Goal: Task Accomplishment & Management: Use online tool/utility

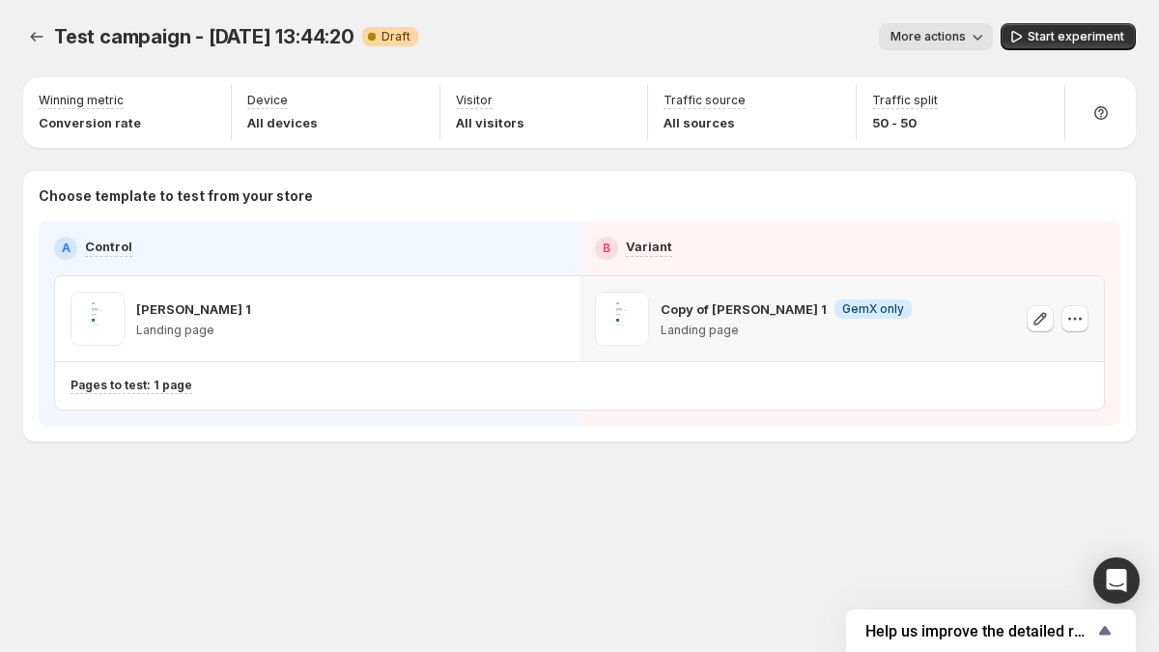
click at [1078, 318] on icon "button" at bounding box center [1074, 318] width 19 height 19
click at [1078, 321] on icon "button" at bounding box center [1074, 318] width 19 height 19
click at [1075, 316] on icon "button" at bounding box center [1074, 318] width 19 height 19
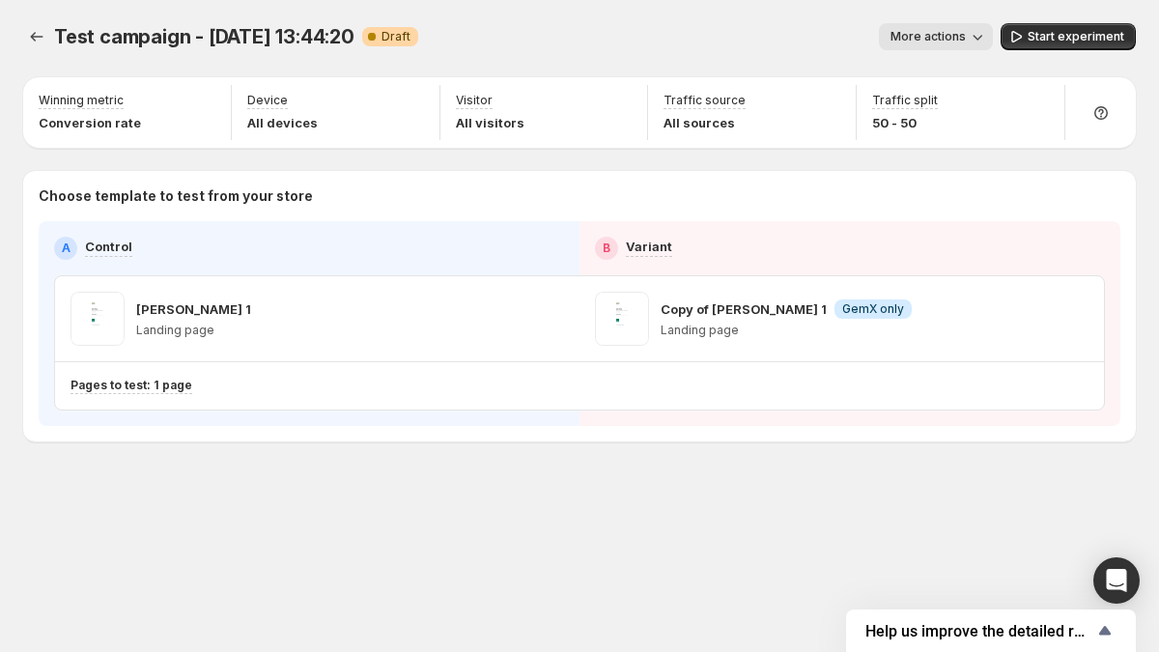
click at [314, 38] on span "Test campaign - [DATE] 13:44:20" at bounding box center [204, 36] width 300 height 23
click at [328, 38] on span "Test campaign - [DATE] 13:44:20" at bounding box center [204, 36] width 300 height 23
click at [372, 32] on icon at bounding box center [371, 36] width 19 height 19
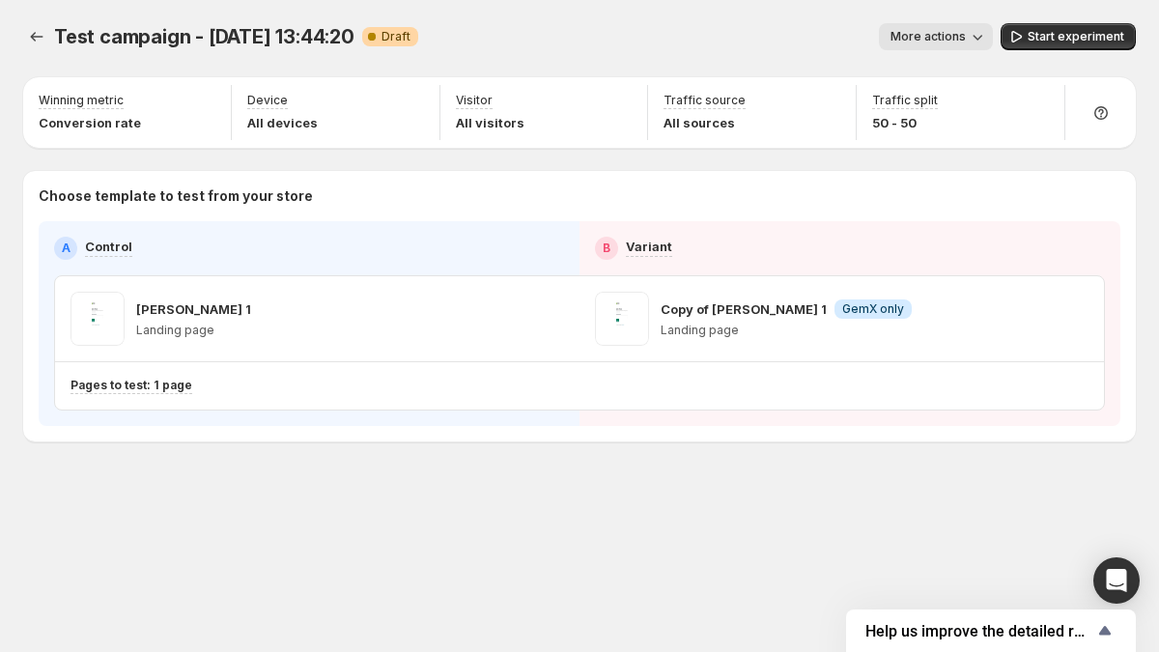
click at [372, 32] on icon at bounding box center [371, 36] width 19 height 19
click at [395, 34] on span "Draft" at bounding box center [396, 36] width 29 height 15
click at [382, 37] on span "Draft" at bounding box center [396, 36] width 29 height 15
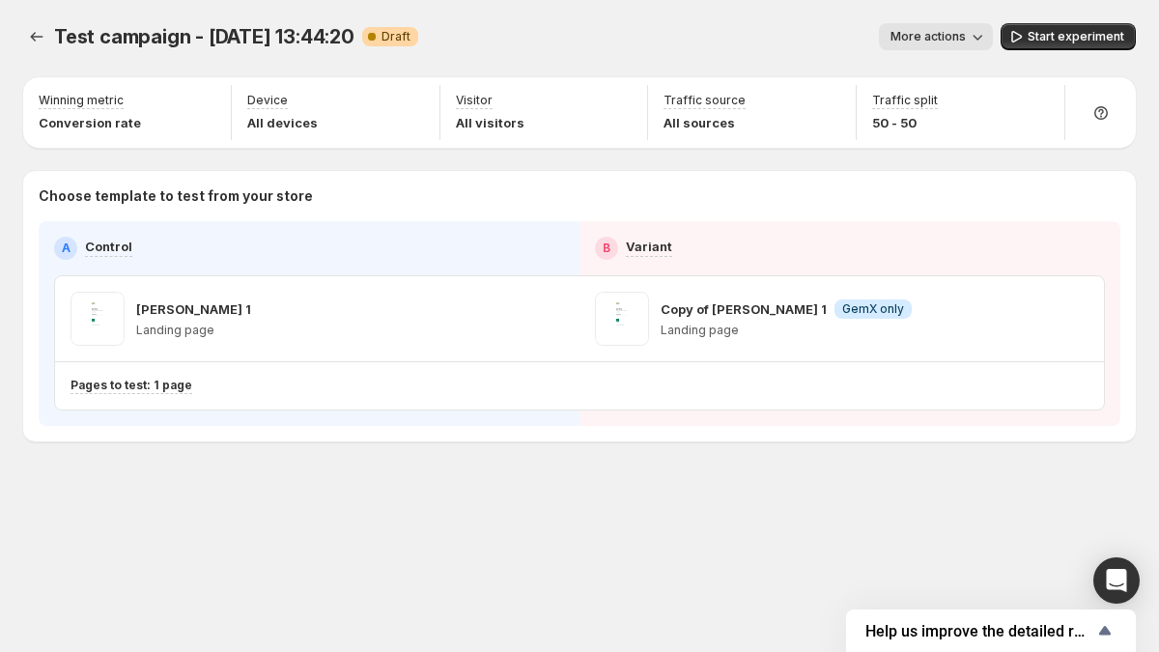
click at [365, 37] on icon at bounding box center [371, 36] width 19 height 19
click at [322, 39] on span "Test campaign - [DATE] 13:44:20" at bounding box center [204, 36] width 300 height 23
click at [288, 41] on span "Test campaign - [DATE] 13:44:20" at bounding box center [204, 36] width 300 height 23
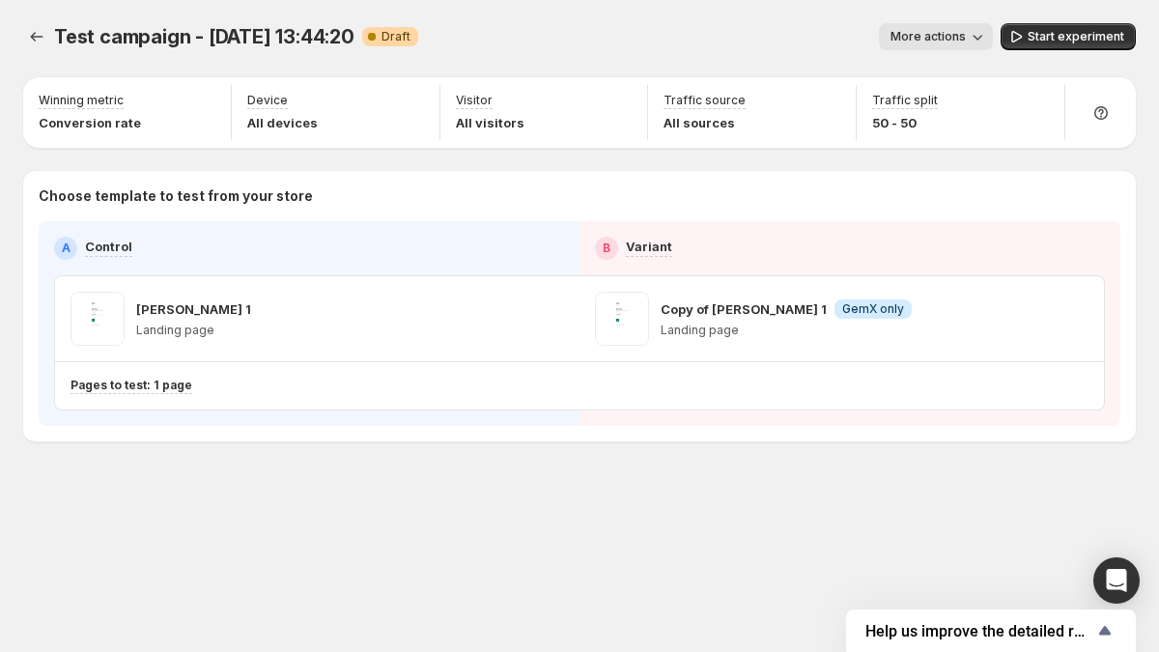
click at [277, 42] on span "Test campaign - [DATE] 13:44:20" at bounding box center [204, 36] width 300 height 23
click at [320, 38] on span "Test campaign - [DATE] 13:44:20" at bounding box center [204, 36] width 300 height 23
click at [355, 36] on div "Test campaign - [DATE] 13:44:20 Warning Complete Draft" at bounding box center [236, 36] width 364 height 27
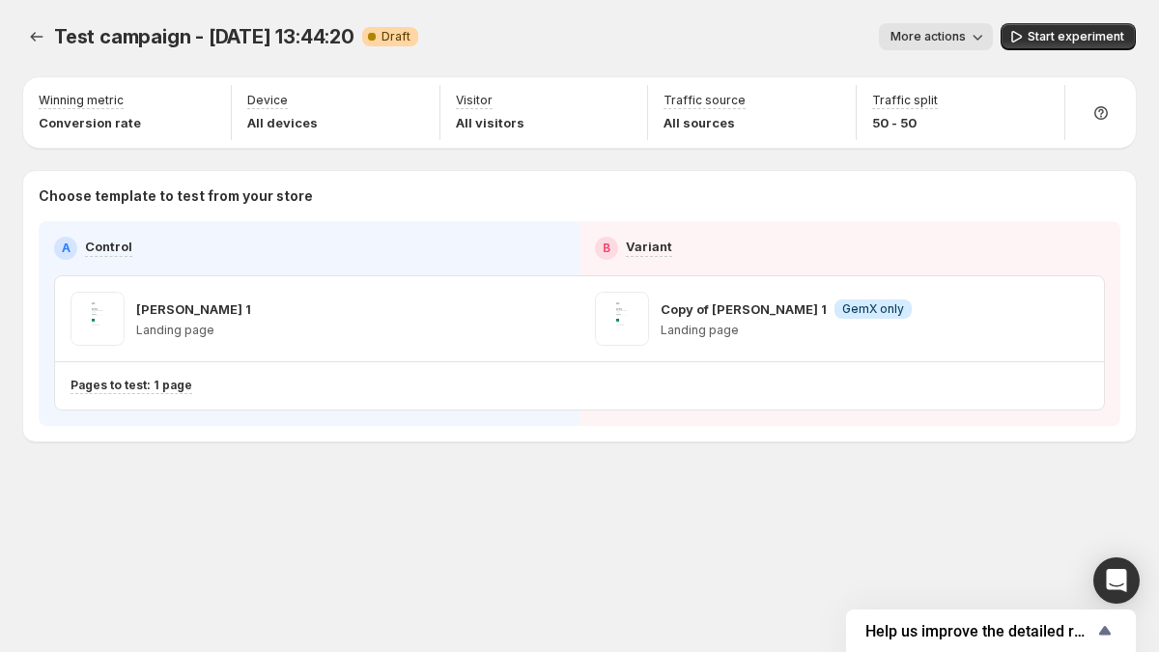
click at [355, 36] on div "Test campaign - [DATE] 13:44:20 Warning Complete Draft" at bounding box center [236, 36] width 364 height 27
click at [341, 35] on span "Test campaign - [DATE] 13:44:20" at bounding box center [204, 36] width 300 height 23
click at [316, 41] on span "Test campaign - [DATE] 13:44:20" at bounding box center [204, 36] width 300 height 23
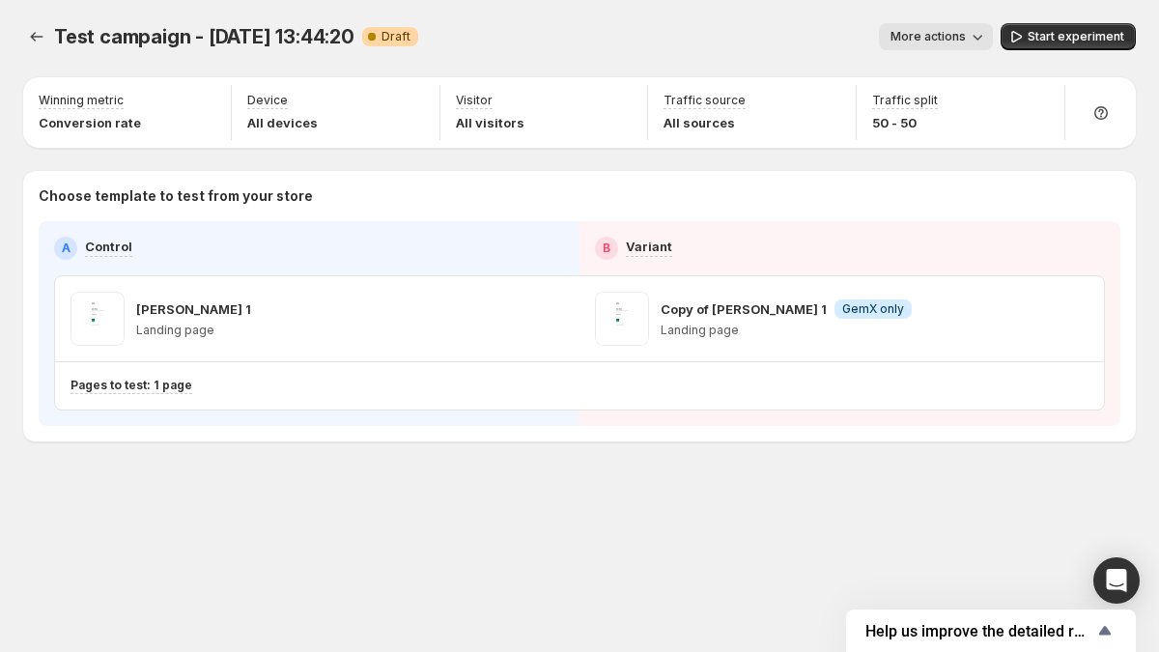
click at [294, 41] on span "Test campaign - [DATE] 13:44:20" at bounding box center [204, 36] width 300 height 23
click at [285, 40] on span "Test campaign - [DATE] 13:44:20" at bounding box center [204, 36] width 300 height 23
click at [266, 38] on span "Test campaign - [DATE] 13:44:20" at bounding box center [204, 36] width 300 height 23
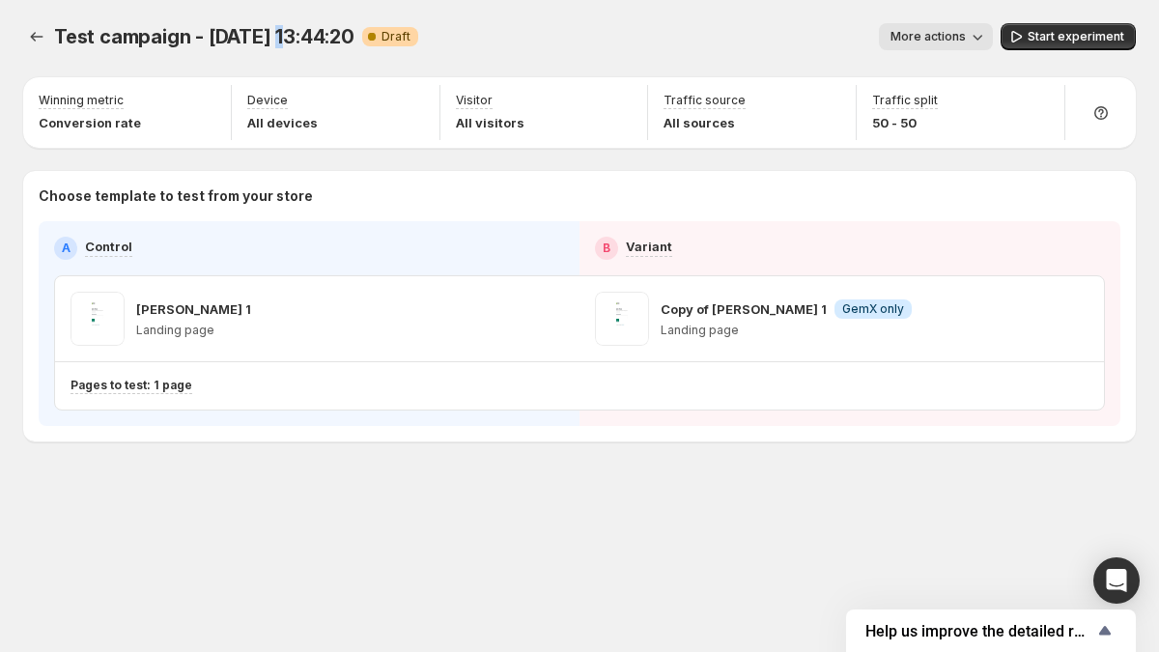
click at [266, 38] on span "Test campaign - [DATE] 13:44:20" at bounding box center [204, 36] width 300 height 23
click at [250, 41] on span "Test campaign - [DATE] 13:44:20" at bounding box center [204, 36] width 300 height 23
click at [225, 43] on span "Test campaign - [DATE] 13:44:20" at bounding box center [204, 36] width 300 height 23
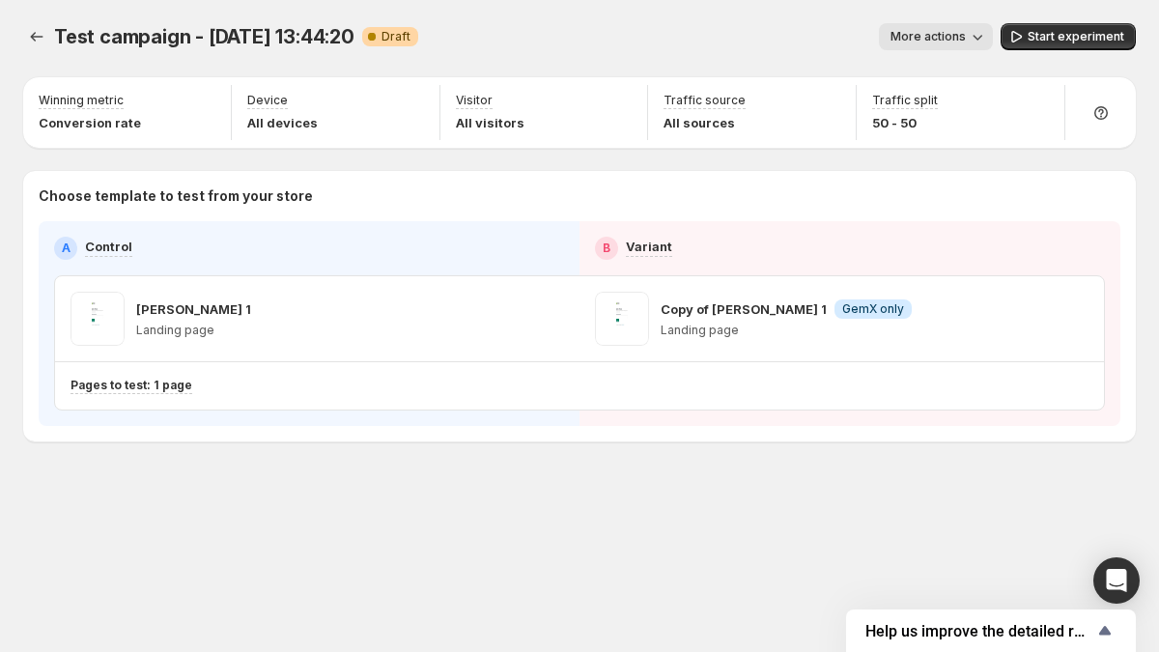
click at [196, 44] on span "Test campaign - [DATE] 13:44:20" at bounding box center [204, 36] width 300 height 23
click at [196, 43] on span "Test campaign - [DATE] 13:44:20" at bounding box center [204, 36] width 300 height 23
click at [162, 37] on span "Test campaign - [DATE] 13:44:20" at bounding box center [204, 36] width 300 height 23
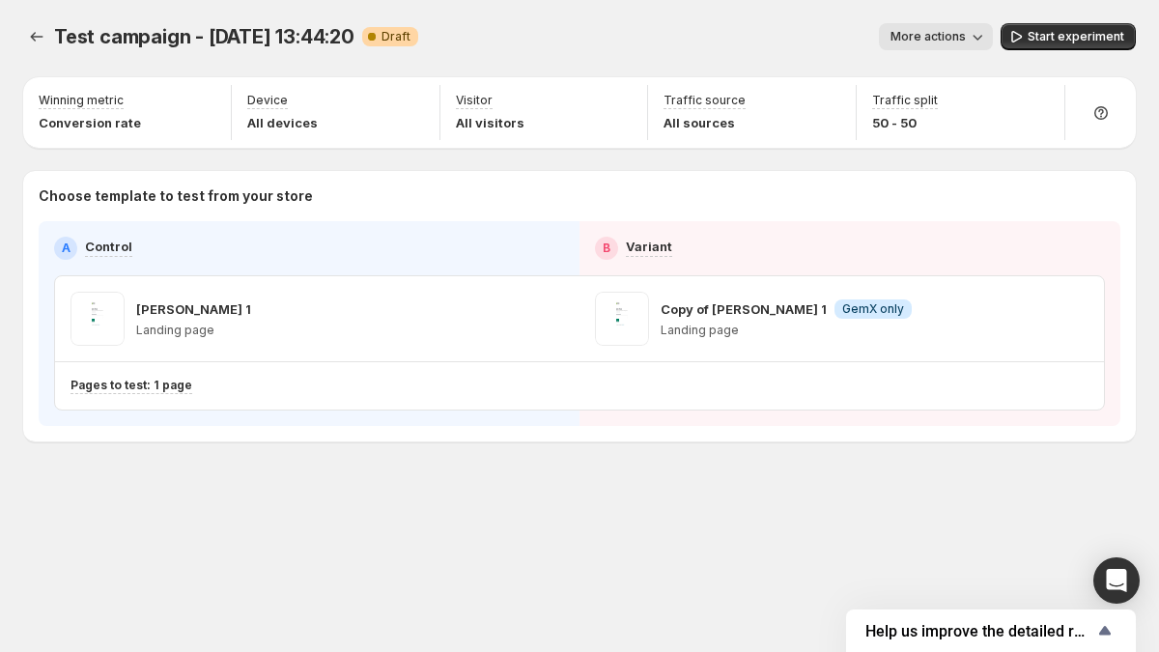
click at [72, 40] on span "Test campaign - [DATE] 13:44:20" at bounding box center [204, 36] width 300 height 23
click at [110, 41] on span "Test campaign - [DATE] 13:44:20" at bounding box center [204, 36] width 300 height 23
drag, startPoint x: 36, startPoint y: 38, endPoint x: 28, endPoint y: 69, distance: 31.9
click at [28, 69] on div "Test campaign - [DATE] 13:44:20. This page is ready Test campaign - [DATE] 13:4…" at bounding box center [579, 36] width 1113 height 73
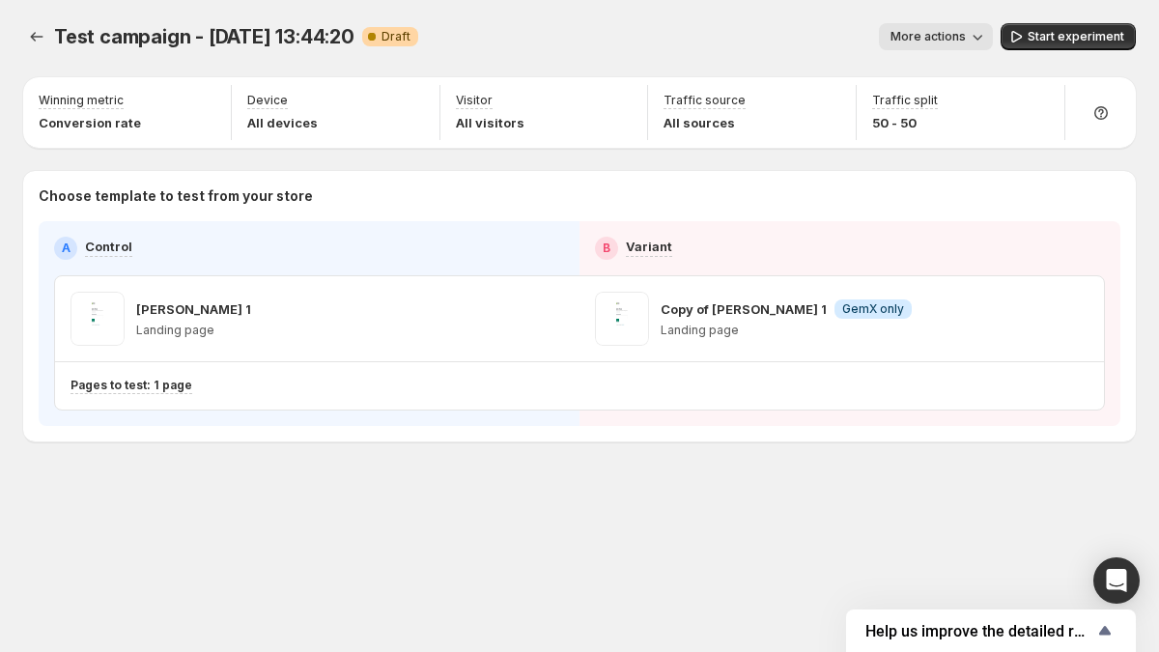
click at [52, 60] on div "Test campaign - [DATE] 13:44:20. This page is ready Test campaign - [DATE] 13:4…" at bounding box center [579, 36] width 1113 height 73
click at [1063, 322] on button "button" at bounding box center [1075, 318] width 27 height 27
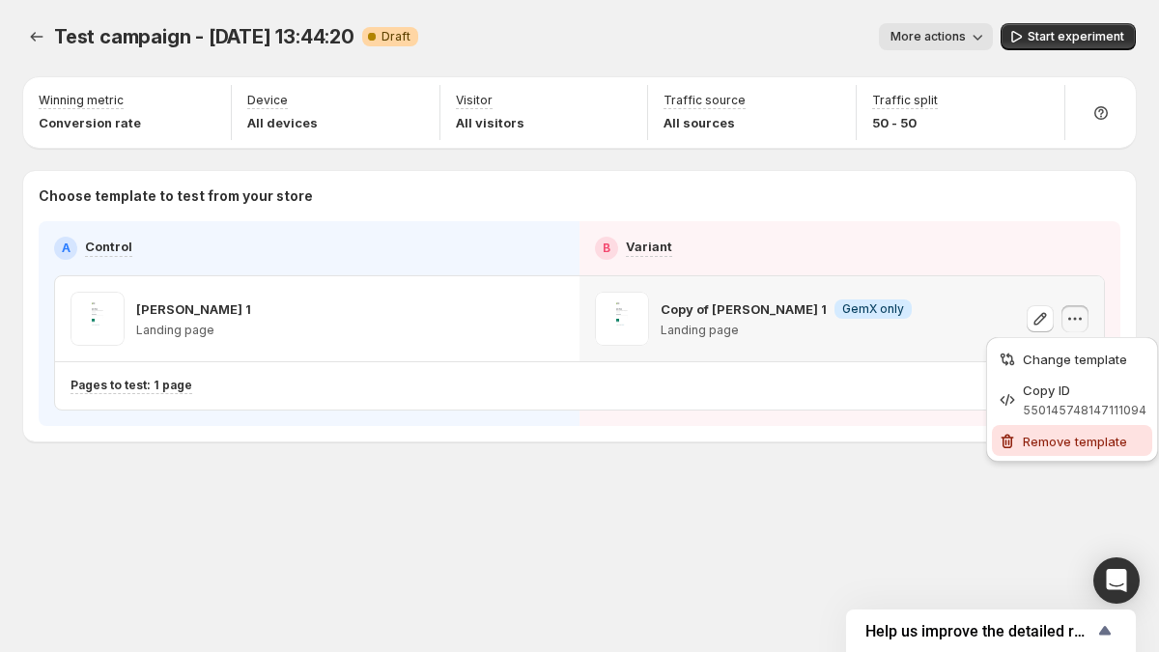
click at [1032, 439] on span "Remove template" at bounding box center [1075, 441] width 104 height 15
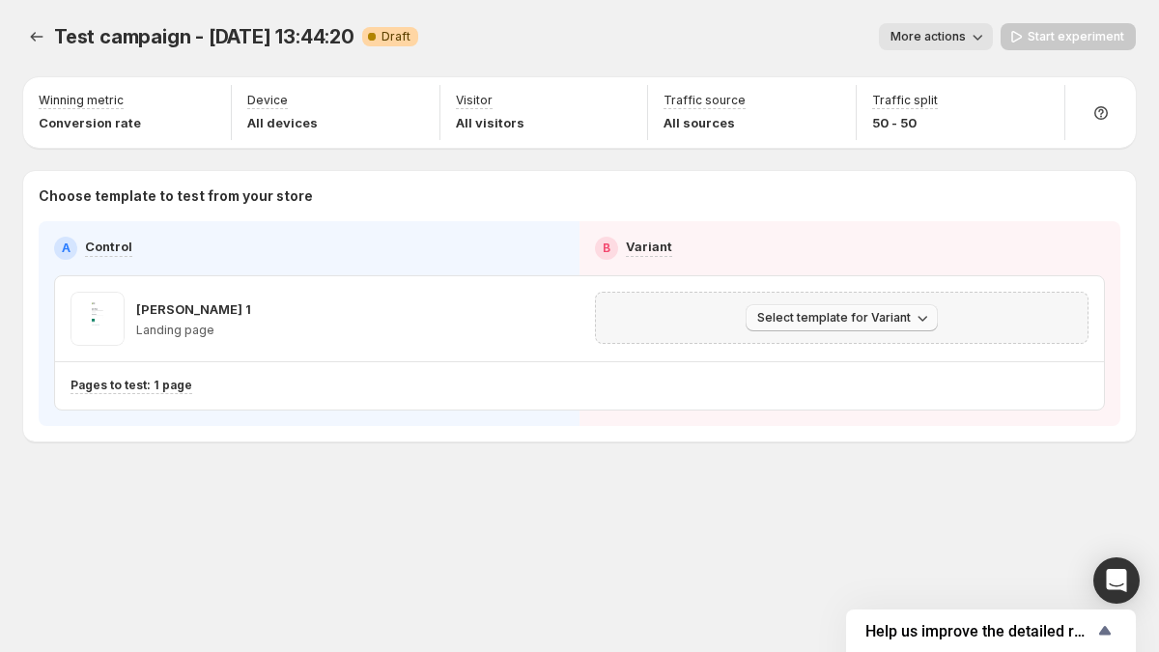
click at [854, 321] on span "Select template for Variant" at bounding box center [834, 317] width 154 height 15
click at [832, 365] on span "Select an existing template" at bounding box center [845, 358] width 197 height 19
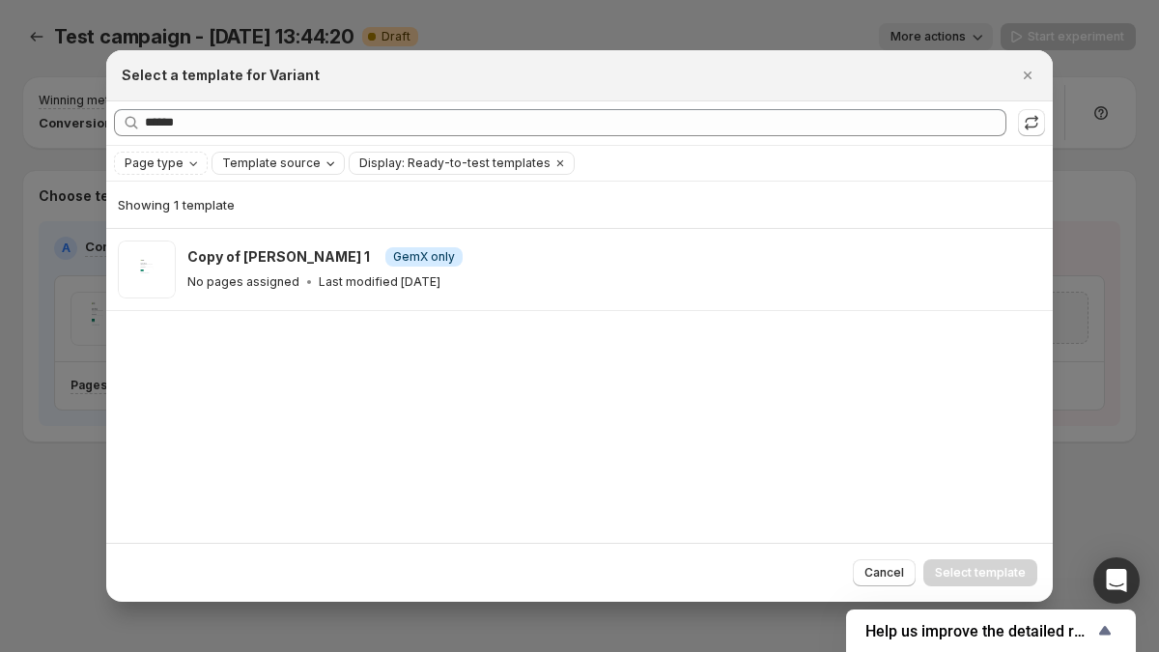
click at [308, 164] on span "Template source" at bounding box center [271, 163] width 99 height 15
click at [309, 165] on span "Template source" at bounding box center [271, 163] width 99 height 15
click at [273, 222] on span "GemPages" at bounding box center [278, 222] width 66 height 15
click at [282, 171] on button "Template source: GemPages" at bounding box center [302, 163] width 178 height 21
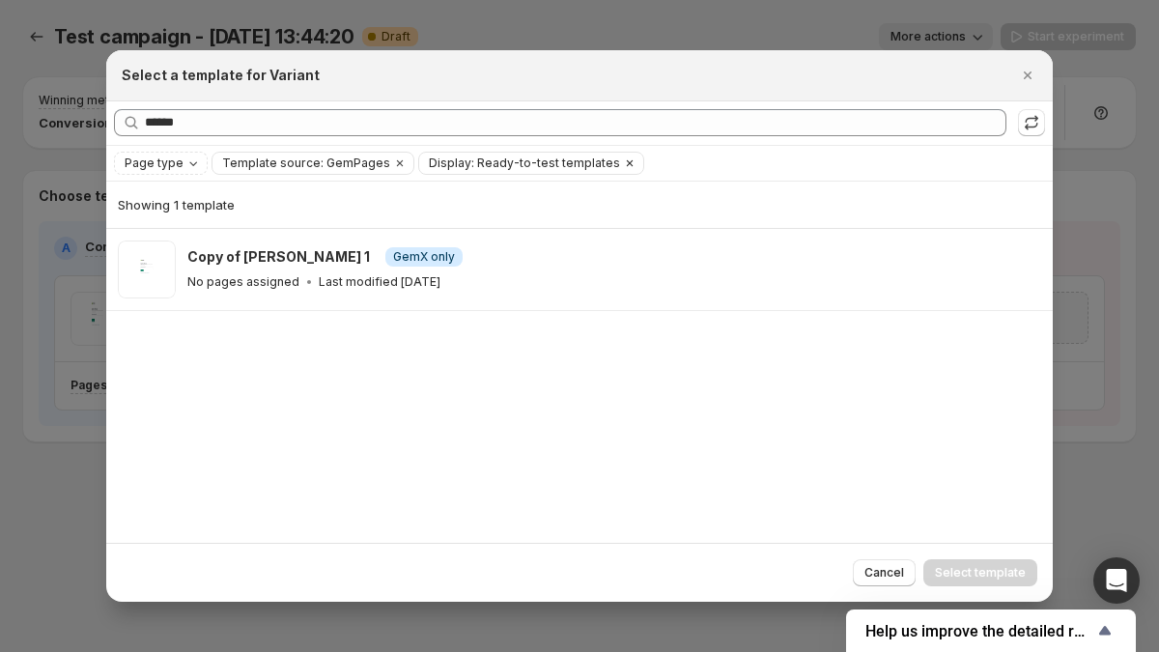
click at [622, 161] on icon "Clear" at bounding box center [629, 163] width 15 height 15
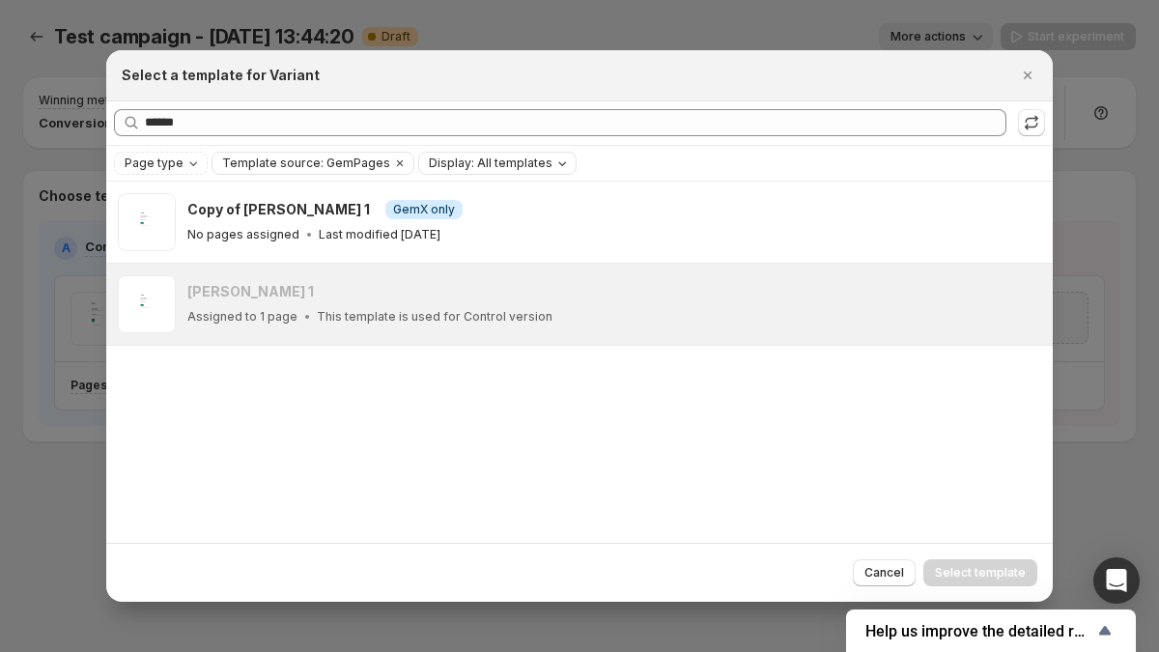
click at [9, 200] on div at bounding box center [579, 326] width 1159 height 652
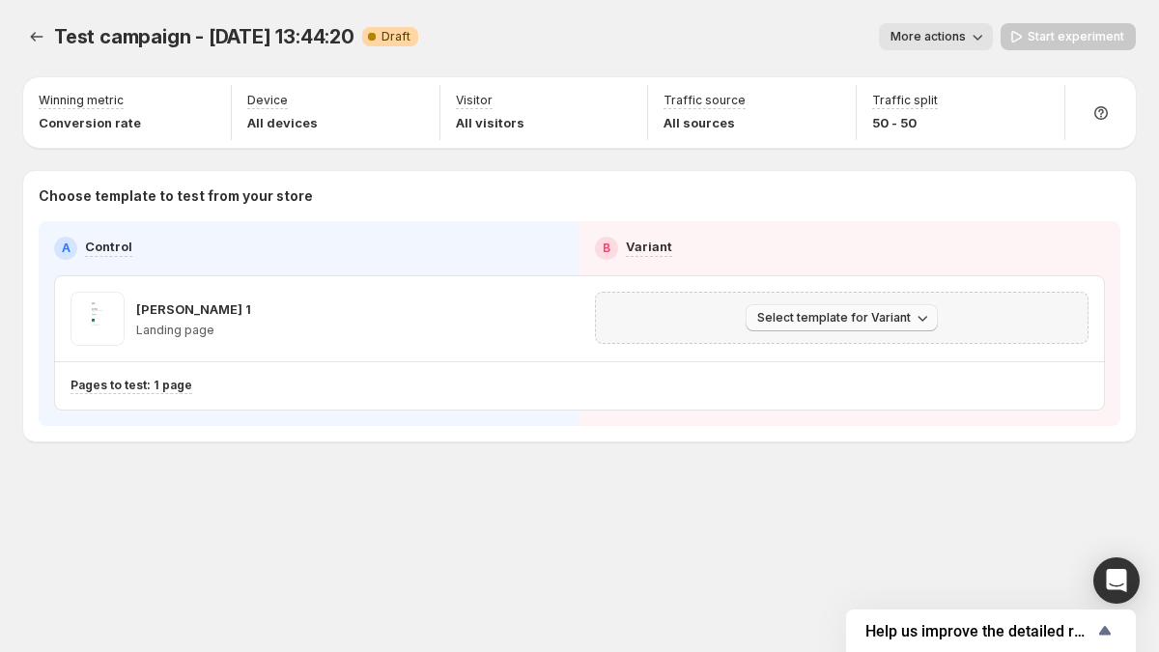
click at [880, 314] on span "Select template for Variant" at bounding box center [834, 317] width 154 height 15
click at [861, 365] on span "Select an existing template" at bounding box center [845, 358] width 197 height 19
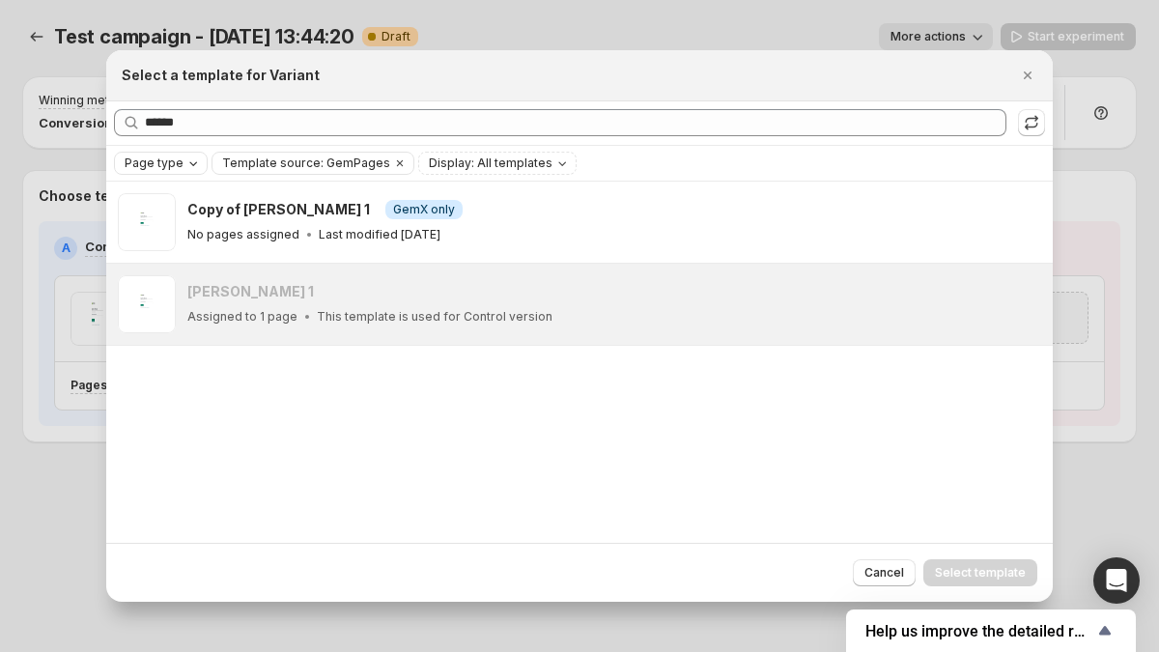
click at [164, 160] on span "Page type" at bounding box center [154, 163] width 59 height 15
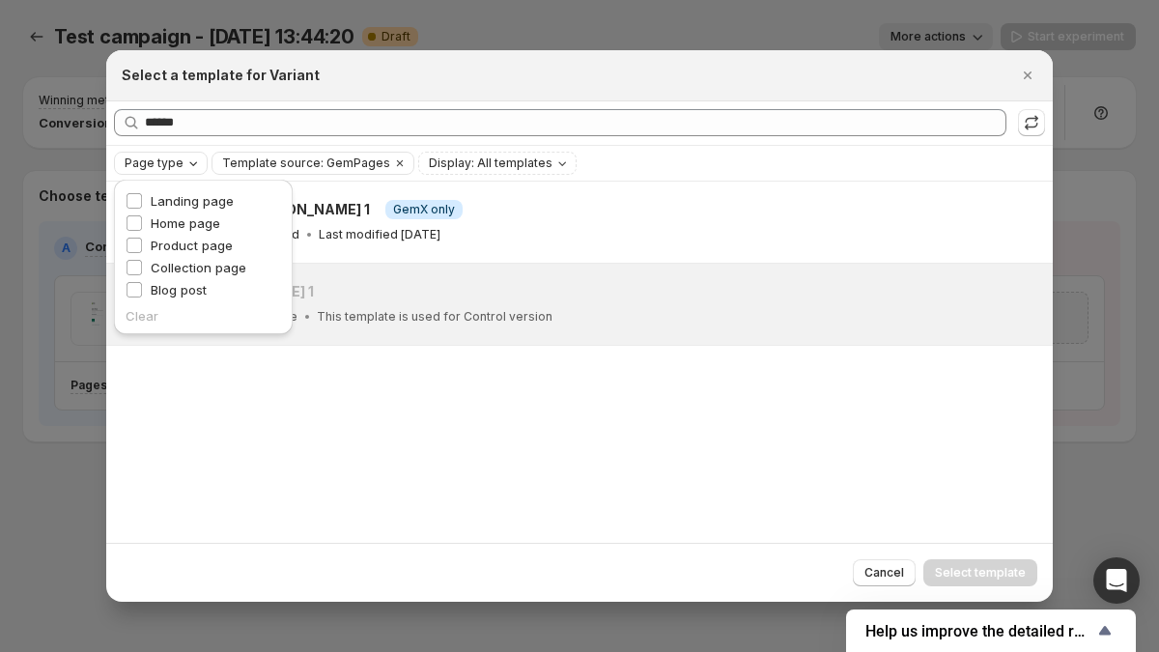
click at [172, 158] on span "Page type" at bounding box center [154, 163] width 59 height 15
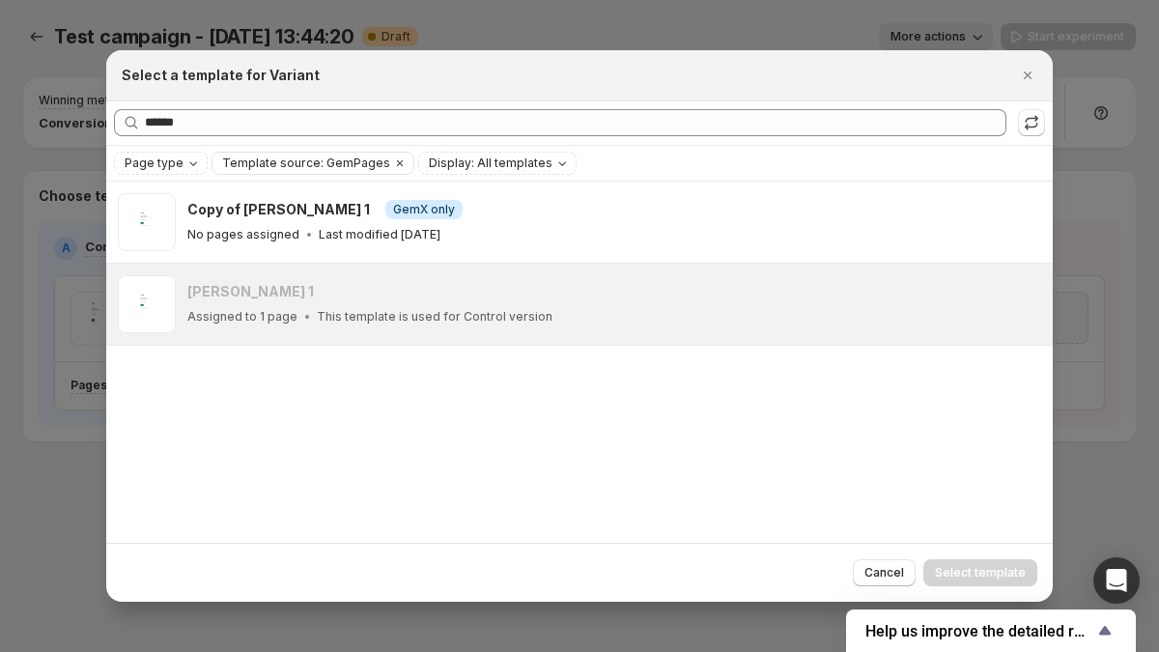
click at [75, 161] on div at bounding box center [579, 326] width 1159 height 652
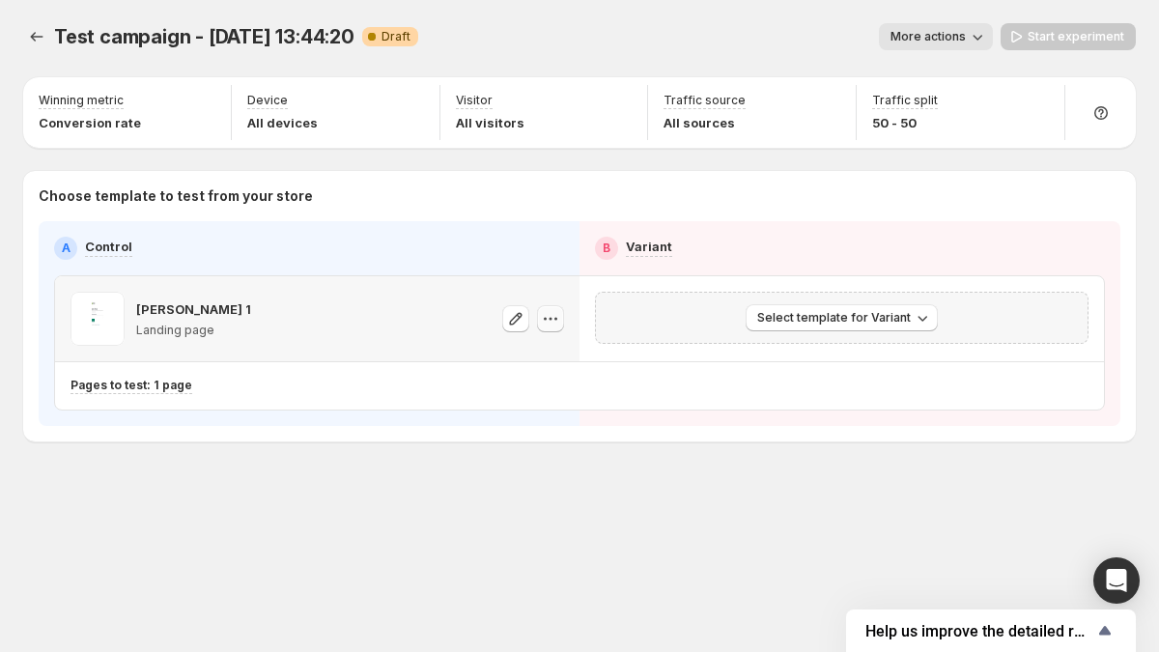
click at [562, 319] on button "button" at bounding box center [550, 318] width 27 height 27
click at [568, 341] on div "Change template Copy ID 550145748130333878" at bounding box center [555, 383] width 181 height 92
click at [565, 352] on span "Change template" at bounding box center [553, 359] width 104 height 15
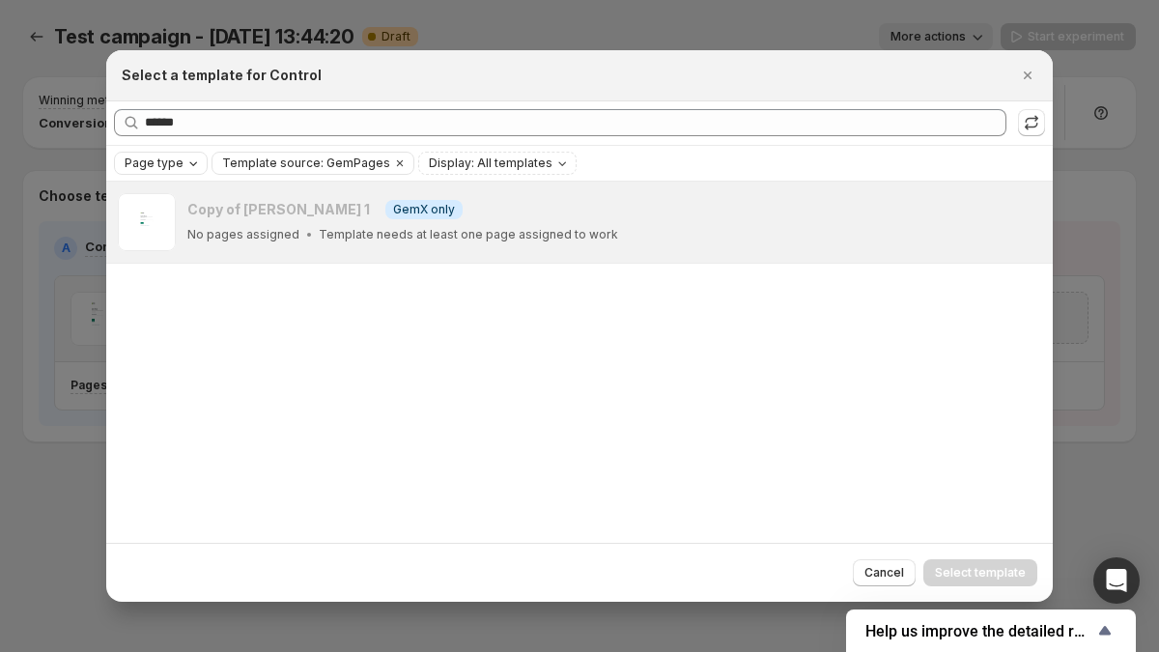
click at [174, 162] on span "Page type" at bounding box center [154, 163] width 59 height 15
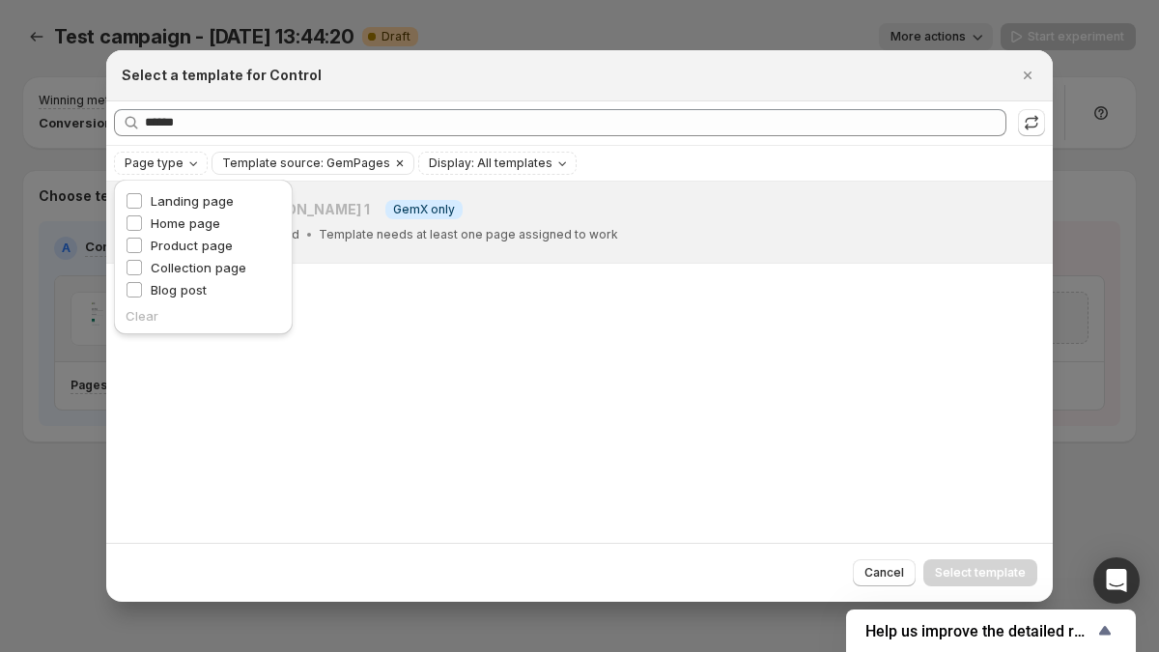
click at [392, 163] on icon "Clear" at bounding box center [399, 163] width 15 height 15
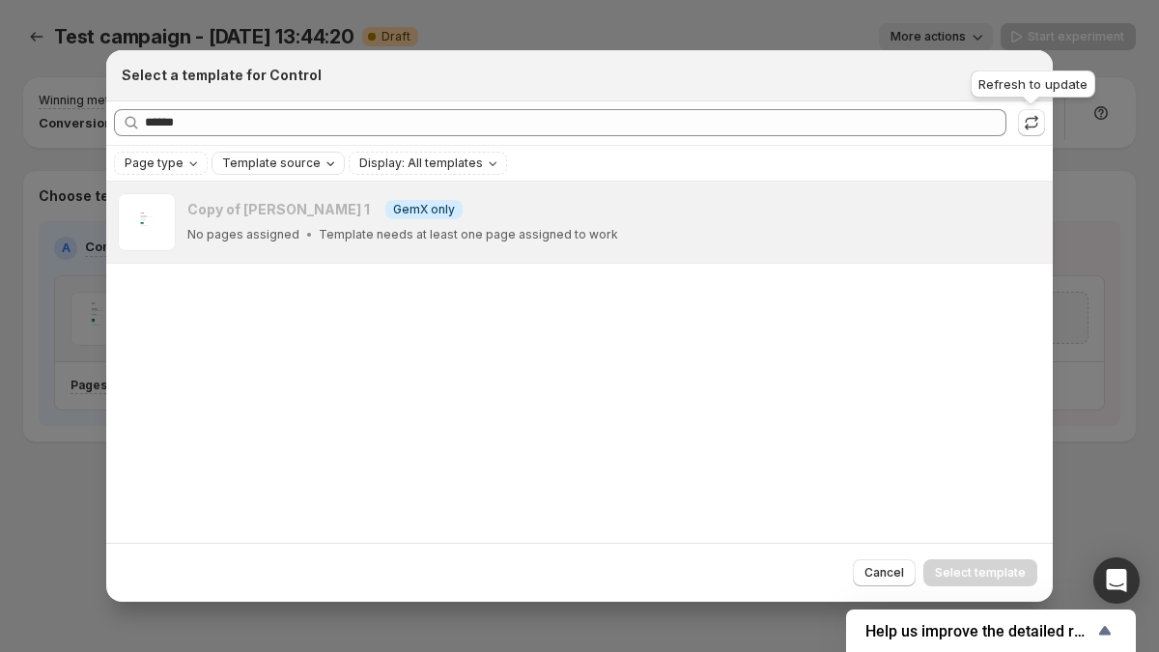
click at [1034, 77] on div "Refresh to update" at bounding box center [1033, 88] width 132 height 43
click at [1026, 81] on icon "Close" at bounding box center [1027, 75] width 19 height 19
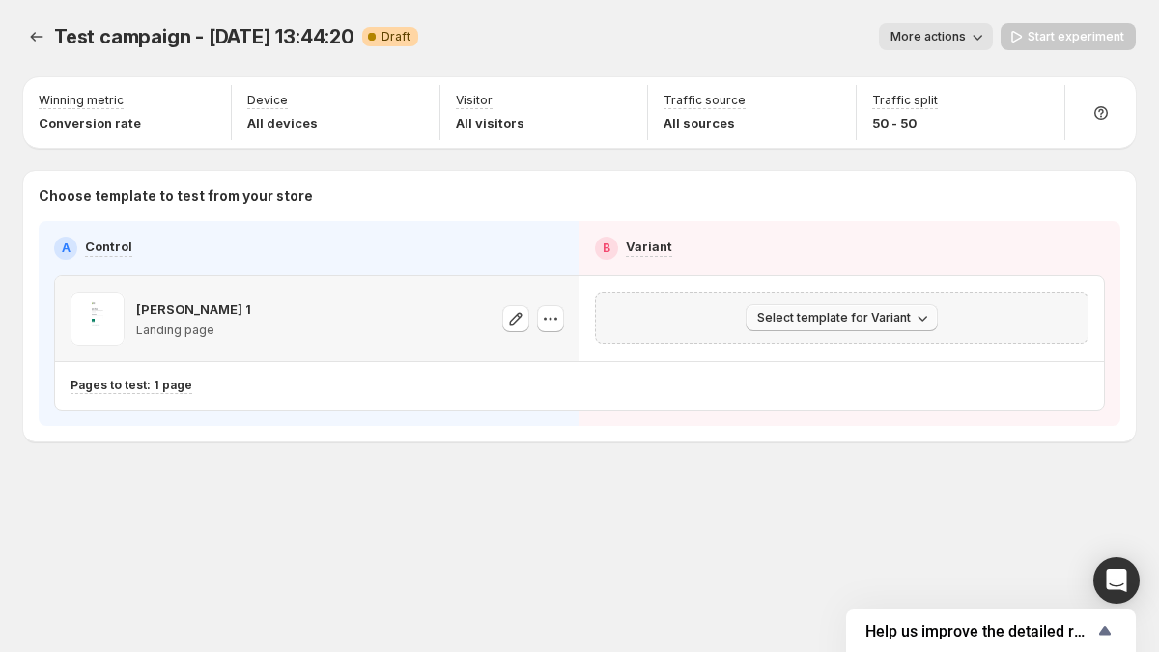
click at [897, 319] on span "Select template for Variant" at bounding box center [834, 317] width 154 height 15
click at [886, 372] on button "Select an existing template" at bounding box center [845, 357] width 209 height 31
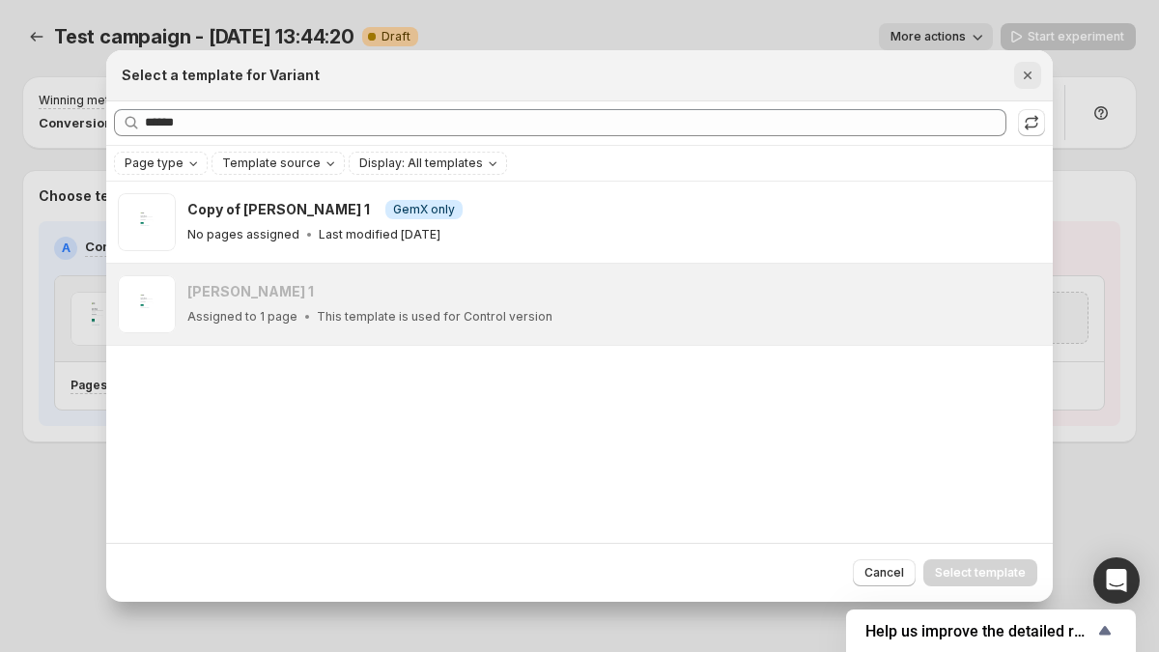
click at [1040, 68] on button "Close" at bounding box center [1027, 75] width 27 height 27
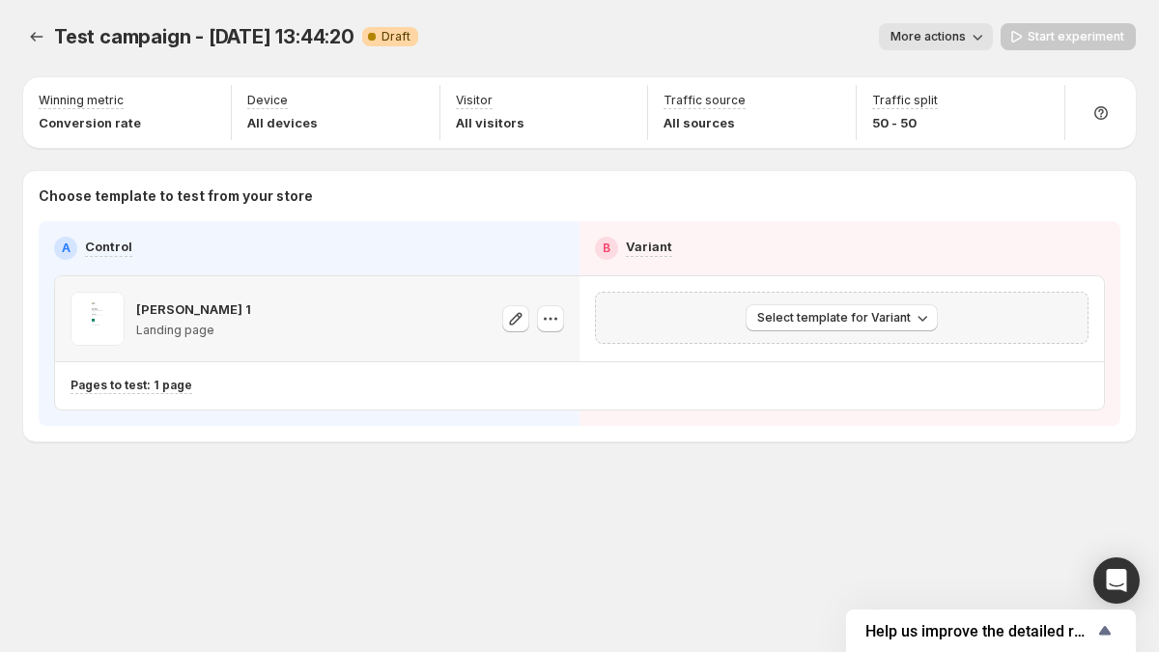
click at [573, 325] on div "[PERSON_NAME] 1 Landing page" at bounding box center [317, 318] width 525 height 85
click at [548, 324] on icon "button" at bounding box center [550, 318] width 19 height 19
click at [545, 355] on span "Change template" at bounding box center [553, 359] width 104 height 15
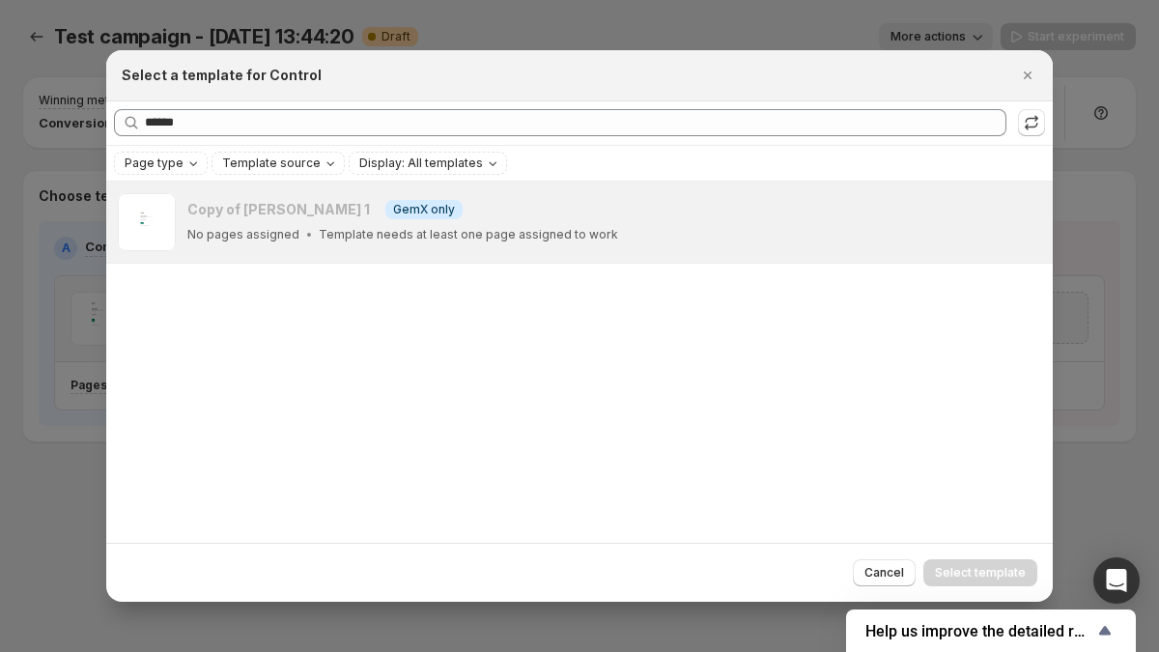
click at [205, 166] on div "Page type Template source Display: All templates" at bounding box center [579, 163] width 931 height 23
click at [203, 166] on button "Page type" at bounding box center [161, 163] width 92 height 21
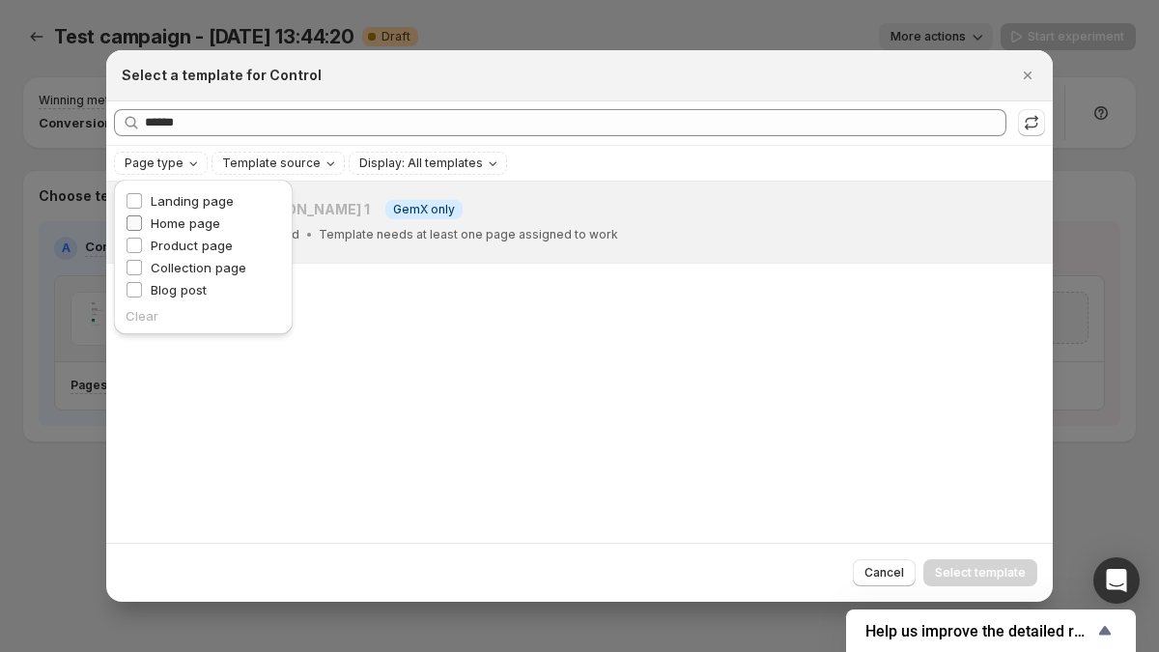
click at [193, 220] on span "Home page" at bounding box center [186, 222] width 70 height 15
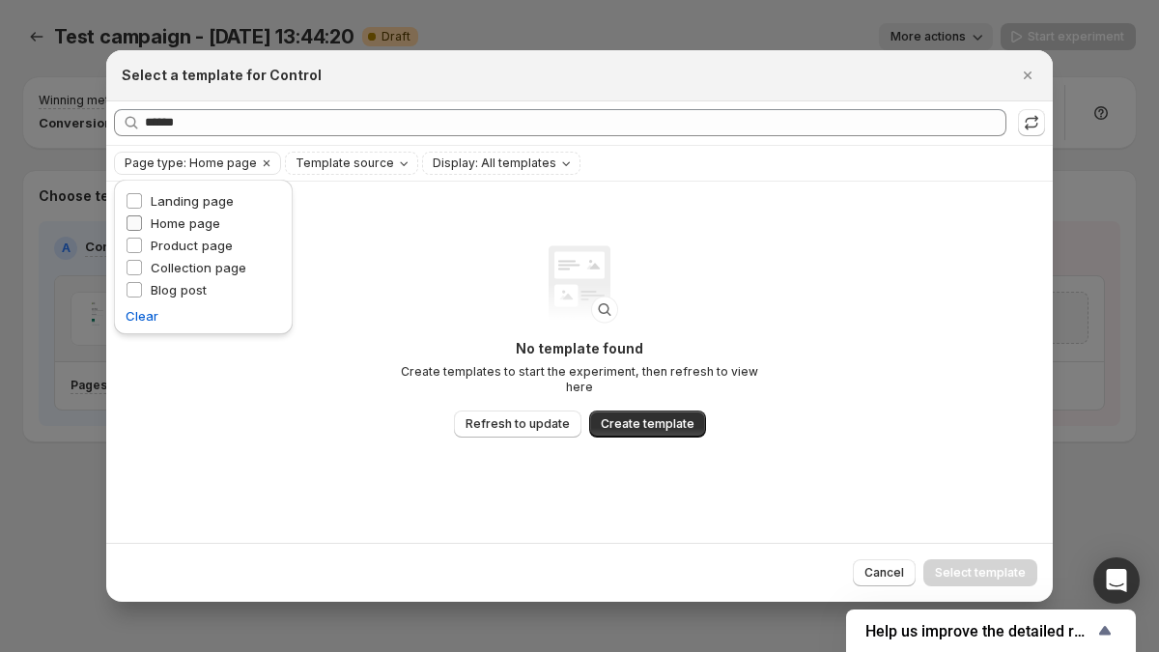
click at [171, 216] on span "Home page" at bounding box center [186, 222] width 70 height 15
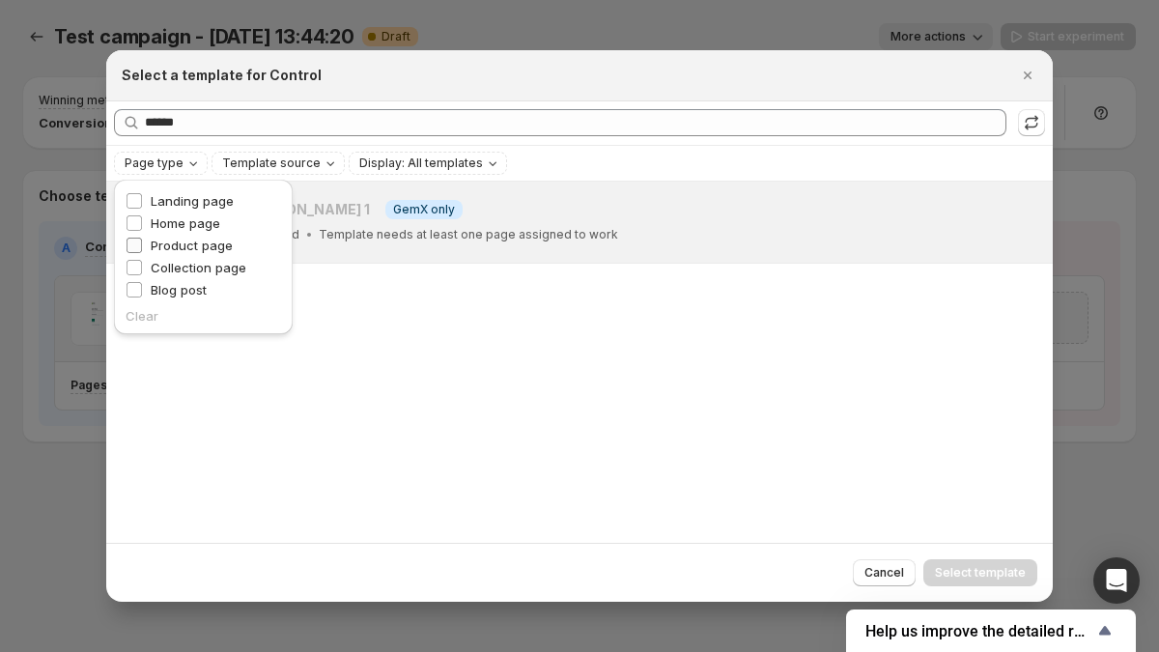
click at [163, 241] on span "Product page" at bounding box center [192, 245] width 82 height 15
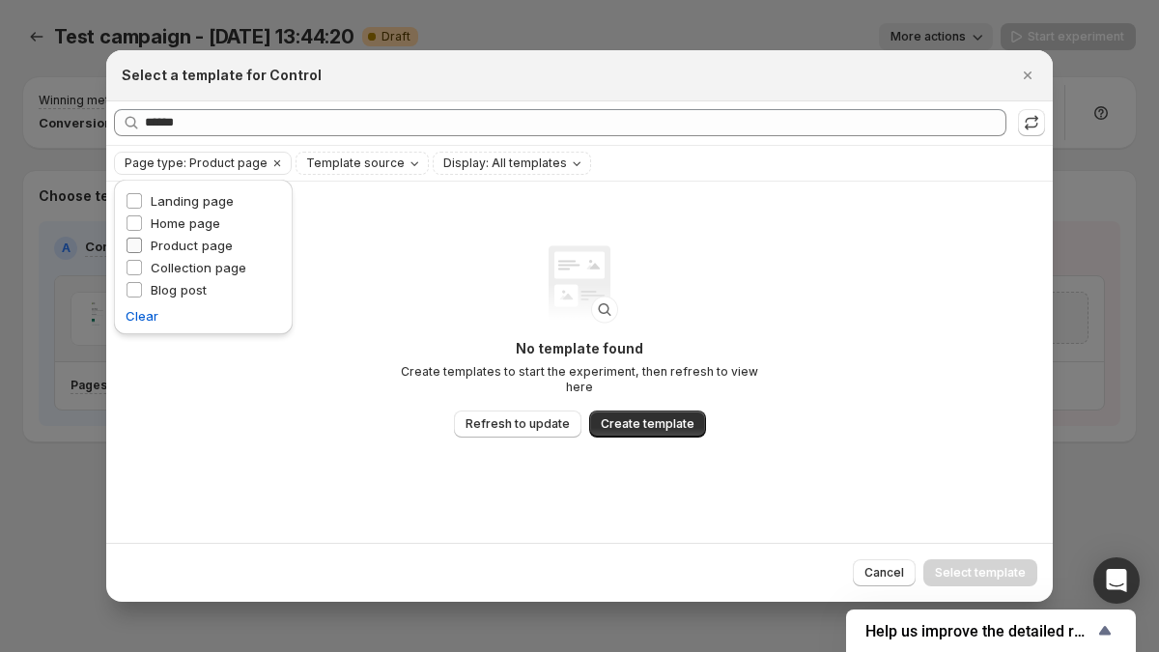
click at [163, 241] on span "Product page" at bounding box center [192, 245] width 82 height 15
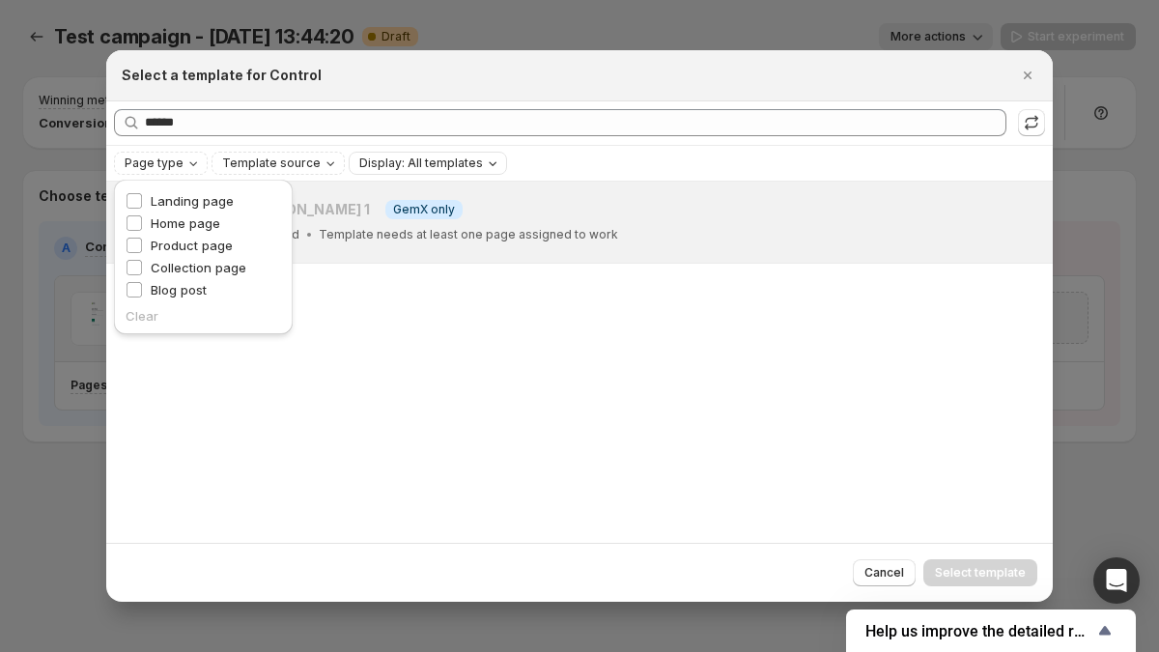
click at [374, 164] on span "Display: All templates" at bounding box center [421, 163] width 124 height 15
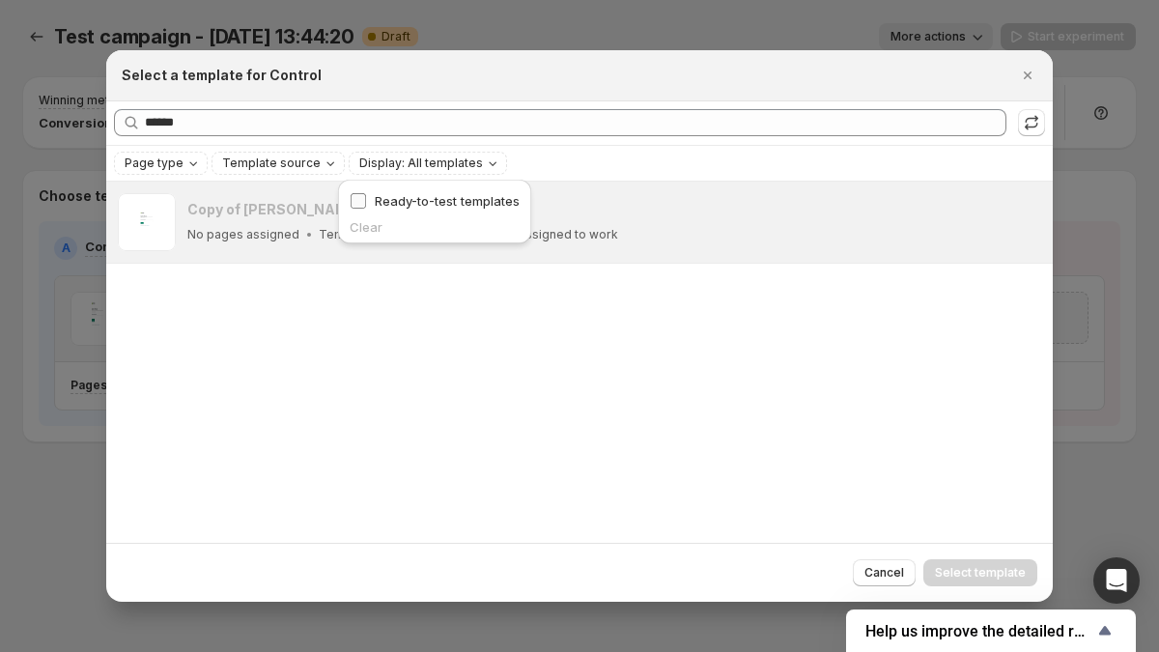
click at [380, 199] on span "Ready-to-test templates" at bounding box center [447, 200] width 145 height 15
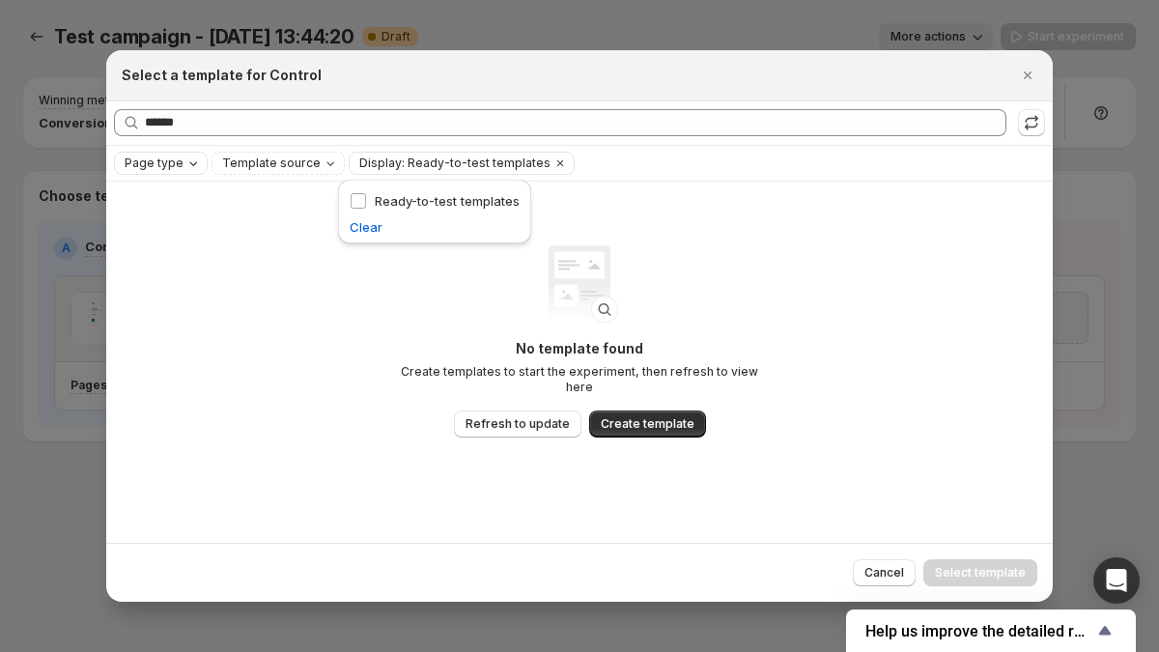
click at [185, 168] on icon "Page type" at bounding box center [192, 163] width 15 height 15
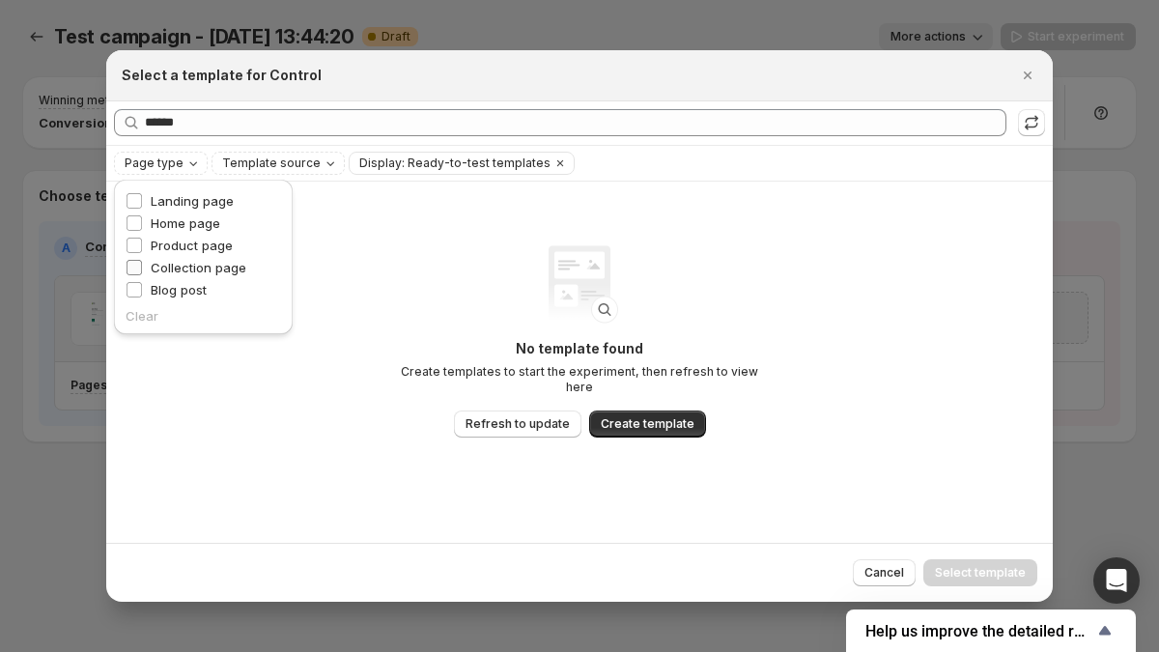
click at [173, 265] on span "Collection page" at bounding box center [199, 267] width 96 height 15
click at [168, 290] on span "Blog post" at bounding box center [179, 289] width 56 height 15
click at [83, 288] on div at bounding box center [579, 326] width 1159 height 652
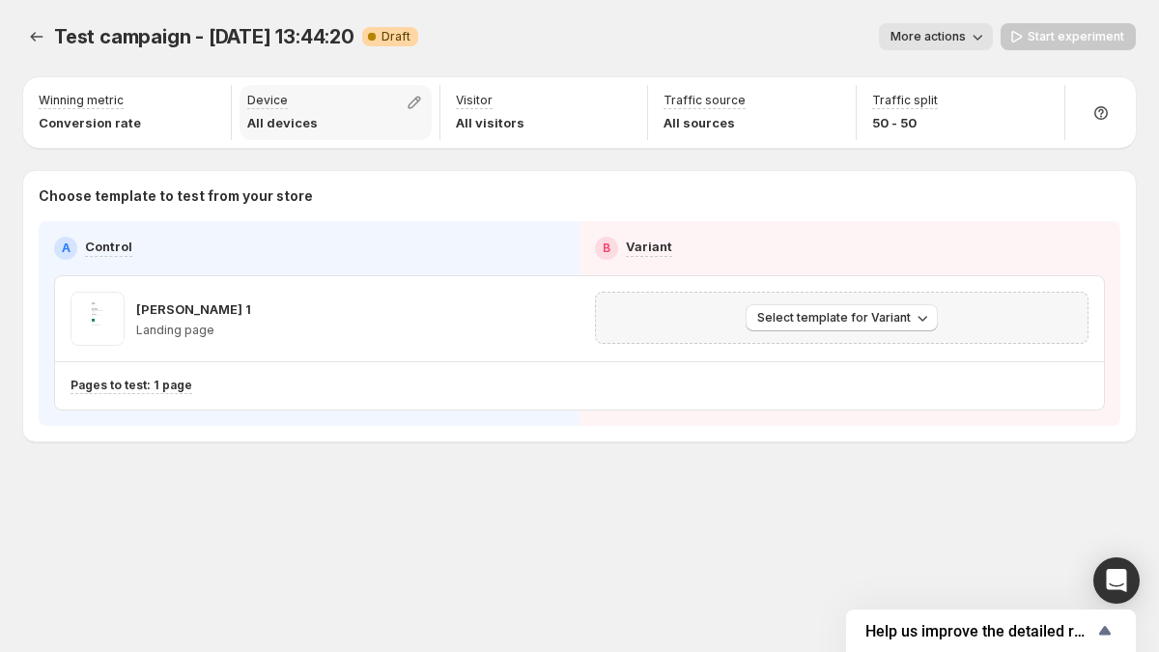
click at [309, 129] on p "All devices" at bounding box center [282, 122] width 71 height 19
click at [298, 128] on p "All devices" at bounding box center [282, 122] width 71 height 19
click at [476, 124] on p "All visitors" at bounding box center [490, 122] width 69 height 19
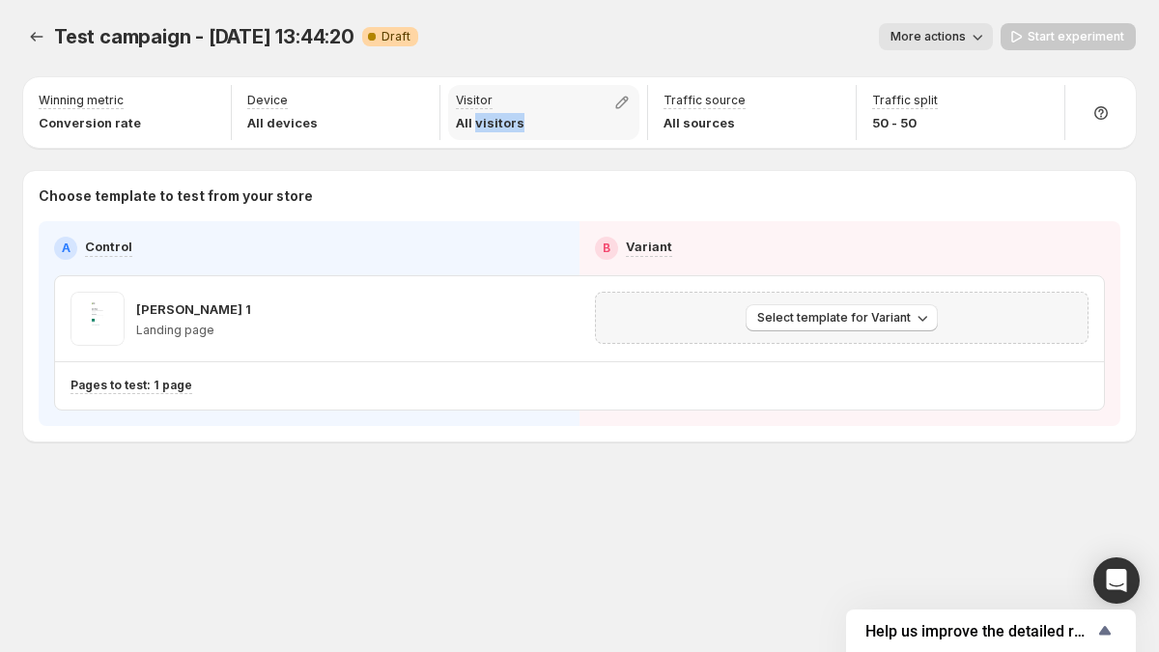
click at [476, 124] on p "All visitors" at bounding box center [490, 122] width 69 height 19
click at [645, 125] on div "Visitor All visitors" at bounding box center [544, 112] width 209 height 55
click at [667, 125] on p "All sources" at bounding box center [705, 122] width 82 height 19
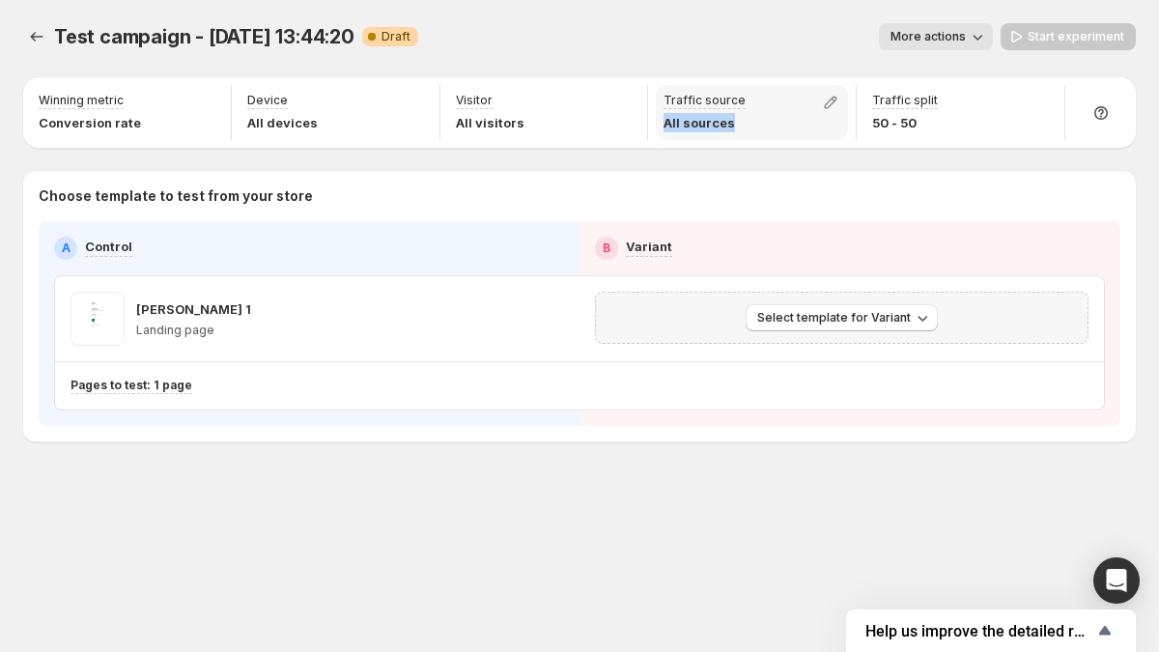
click at [667, 125] on p "All sources" at bounding box center [705, 122] width 82 height 19
click at [885, 120] on p "50 - 50" at bounding box center [905, 122] width 66 height 19
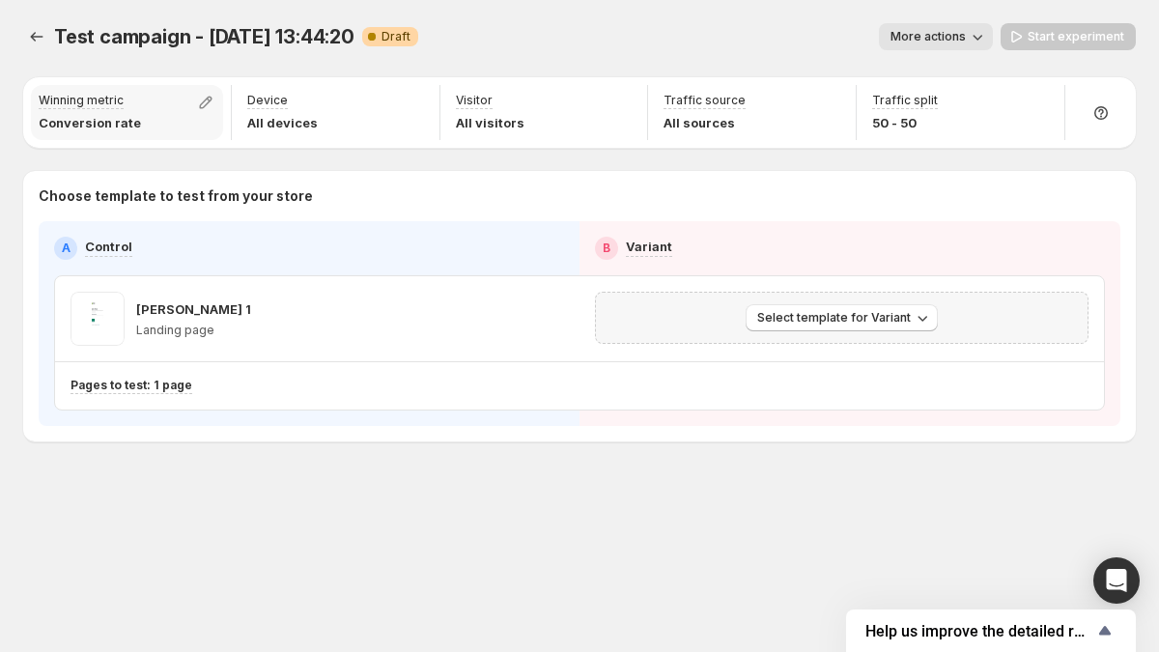
click at [70, 118] on p "Conversion rate" at bounding box center [90, 122] width 102 height 19
click at [82, 121] on p "Conversion rate" at bounding box center [90, 122] width 102 height 19
click at [88, 36] on span "Test campaign - [DATE] 13:44:20" at bounding box center [204, 36] width 300 height 23
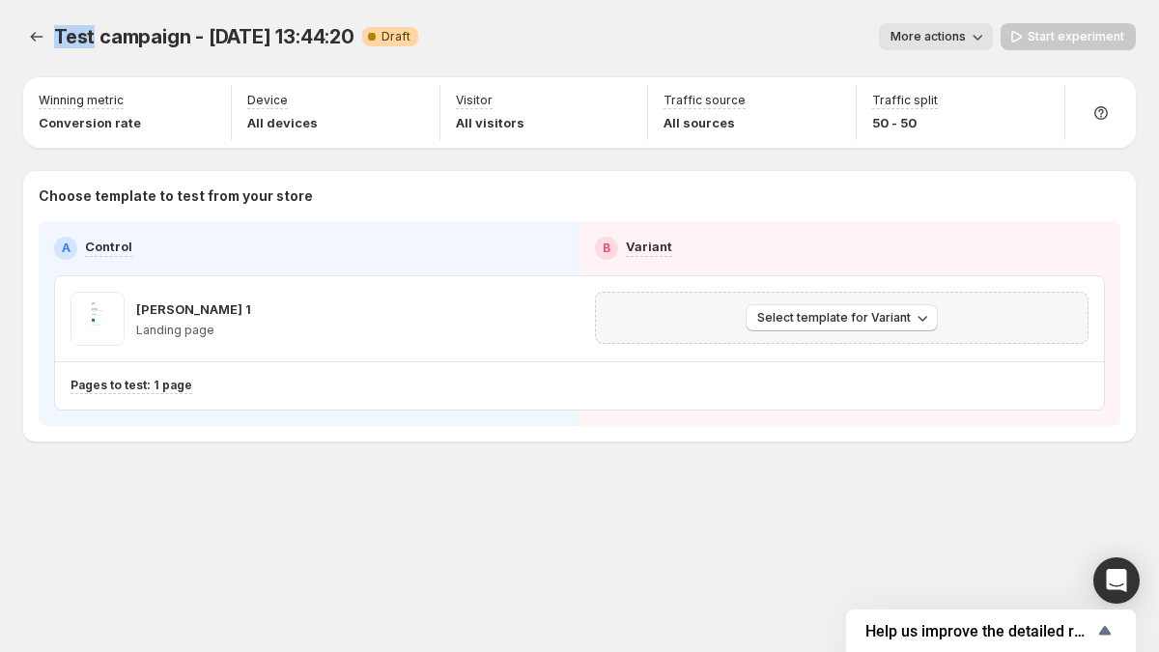
click at [88, 36] on span "Test campaign - [DATE] 13:44:20" at bounding box center [204, 36] width 300 height 23
click at [142, 37] on span "Test campaign - [DATE] 13:44:20" at bounding box center [204, 36] width 300 height 23
click at [230, 37] on span "Test campaign - [DATE] 13:44:20" at bounding box center [204, 36] width 300 height 23
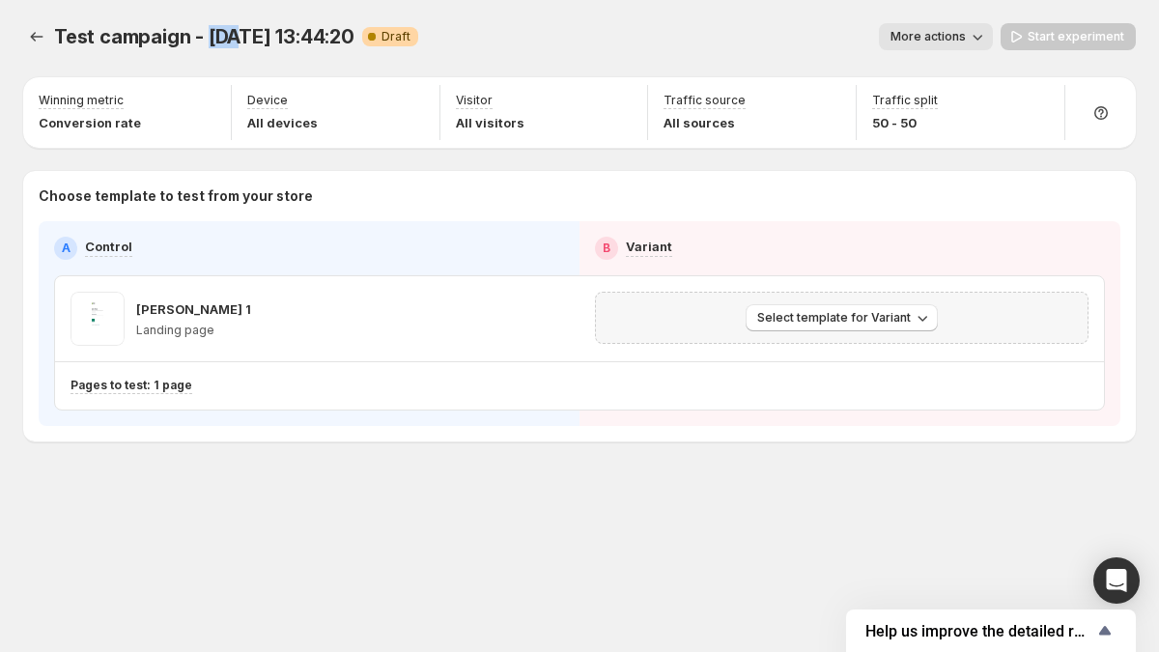
click at [230, 37] on span "Test campaign - [DATE] 13:44:20" at bounding box center [204, 36] width 300 height 23
click at [261, 33] on span "Test campaign - [DATE] 13:44:20" at bounding box center [204, 36] width 300 height 23
click at [251, 37] on span "Test campaign - [DATE] 13:44:20" at bounding box center [204, 36] width 300 height 23
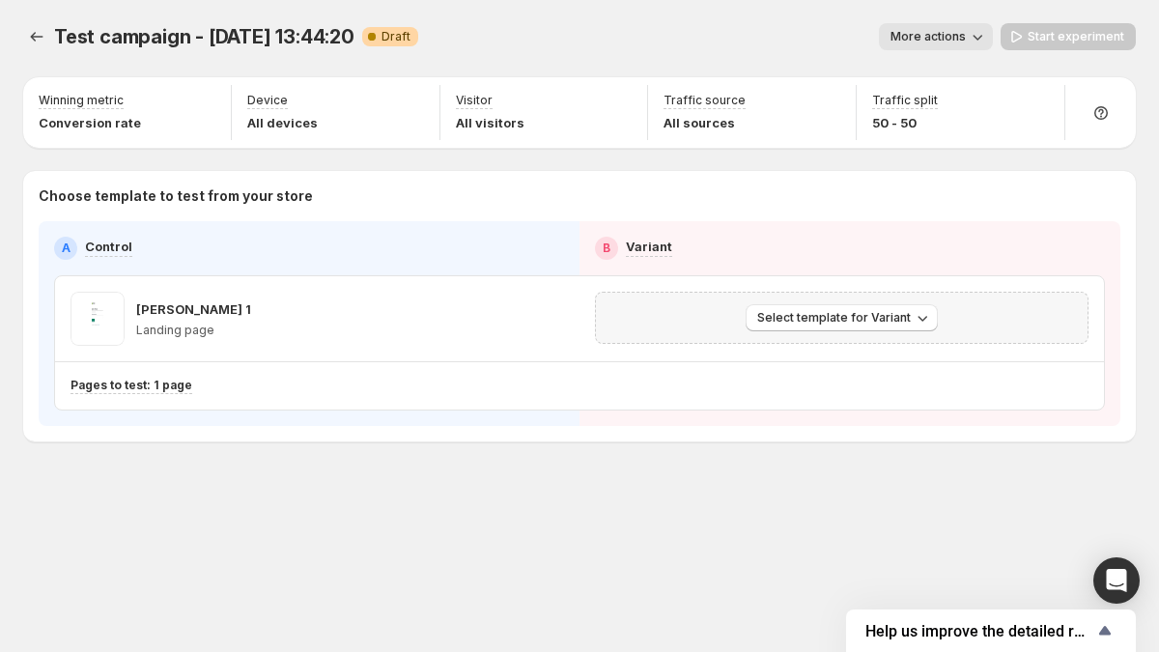
click at [286, 33] on span "Test campaign - [DATE] 13:44:20" at bounding box center [204, 36] width 300 height 23
click at [314, 33] on span "Test campaign - [DATE] 13:44:20" at bounding box center [204, 36] width 300 height 23
click at [330, 31] on span "Test campaign - [DATE] 13:44:20" at bounding box center [204, 36] width 300 height 23
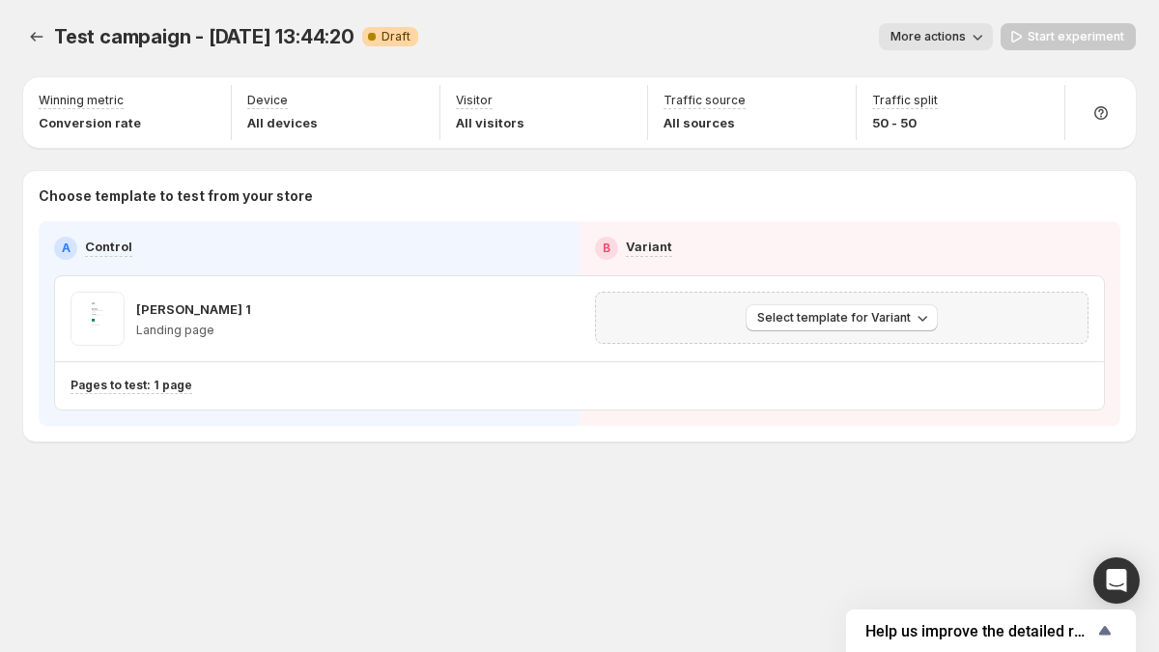
click at [330, 31] on span "Test campaign - [DATE] 13:44:20" at bounding box center [204, 36] width 300 height 23
click at [303, 36] on span "Test campaign - [DATE] 13:44:20" at bounding box center [204, 36] width 300 height 23
click at [284, 41] on span "Test campaign - [DATE] 13:44:20" at bounding box center [204, 36] width 300 height 23
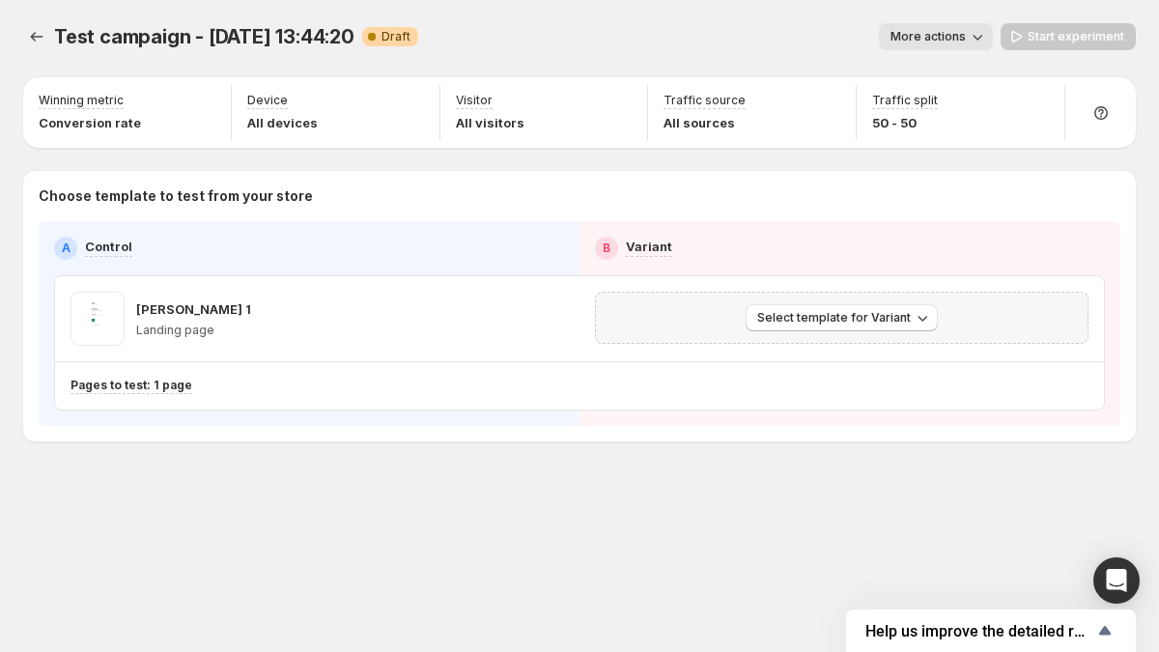
click at [238, 40] on span "Test campaign - [DATE] 13:44:20" at bounding box center [204, 36] width 300 height 23
click at [242, 36] on span "Test campaign - [DATE] 13:44:20" at bounding box center [204, 36] width 300 height 23
click at [222, 39] on span "Test campaign - [DATE] 13:44:20" at bounding box center [204, 36] width 300 height 23
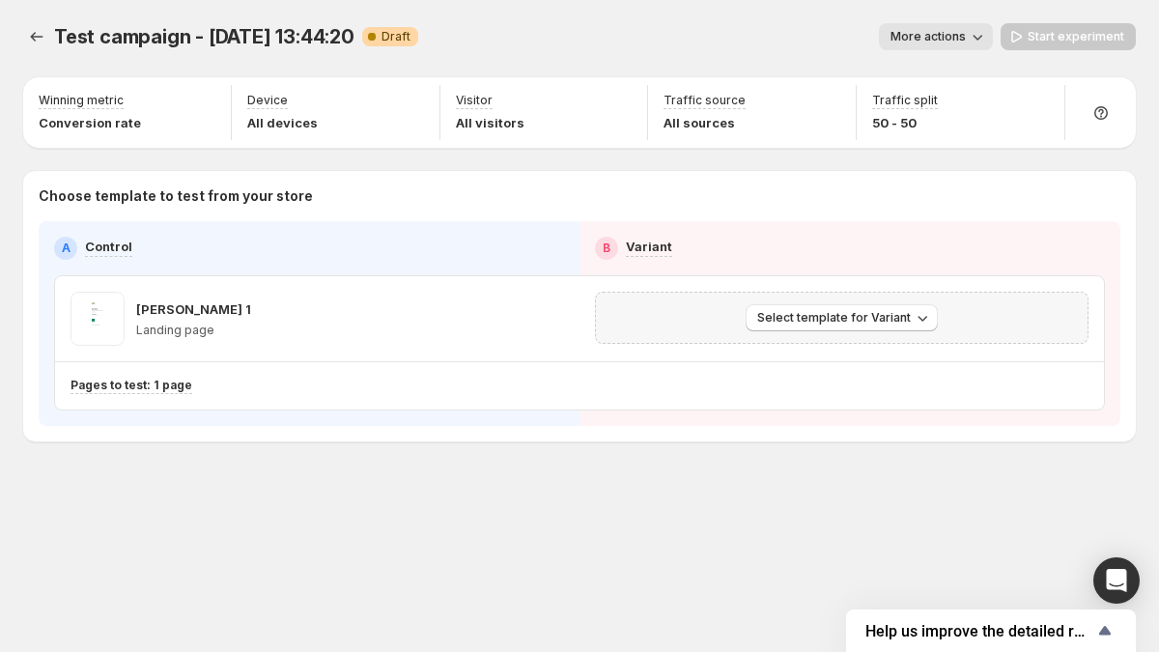
click at [179, 38] on span "Test campaign - [DATE] 13:44:20" at bounding box center [204, 36] width 300 height 23
click at [78, 35] on span "Test campaign - [DATE] 13:44:20" at bounding box center [204, 36] width 300 height 23
click at [110, 33] on span "Test campaign - [DATE] 13:44:20" at bounding box center [204, 36] width 300 height 23
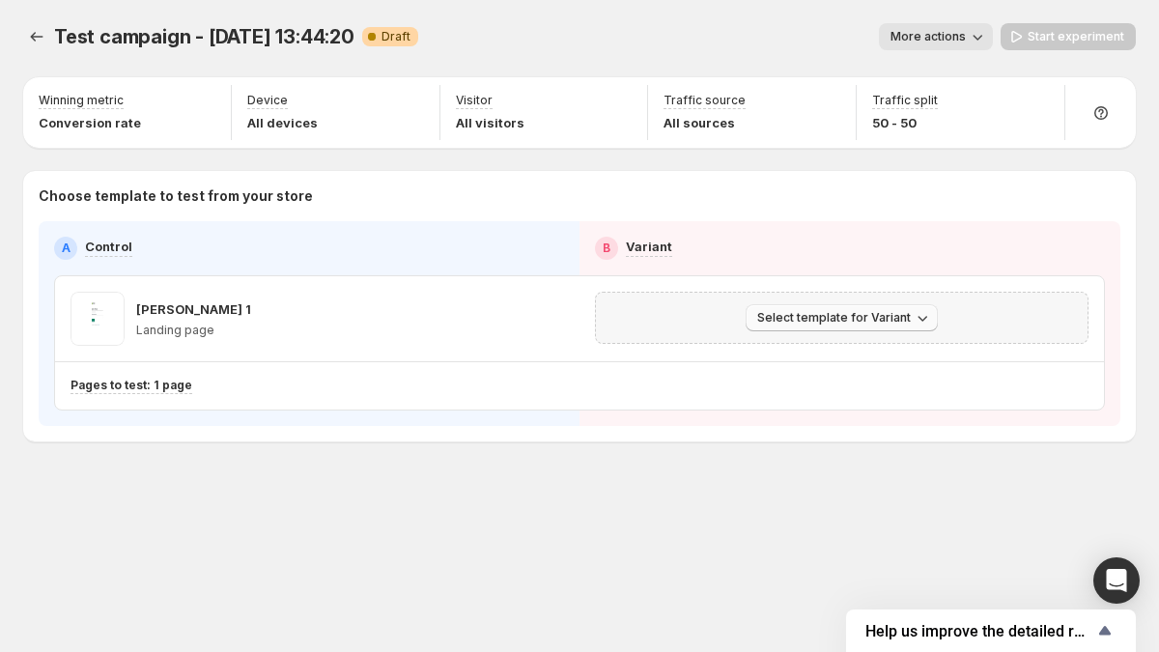
click at [794, 312] on span "Select template for Variant" at bounding box center [834, 317] width 154 height 15
click at [798, 354] on span "Select an existing template" at bounding box center [828, 358] width 163 height 15
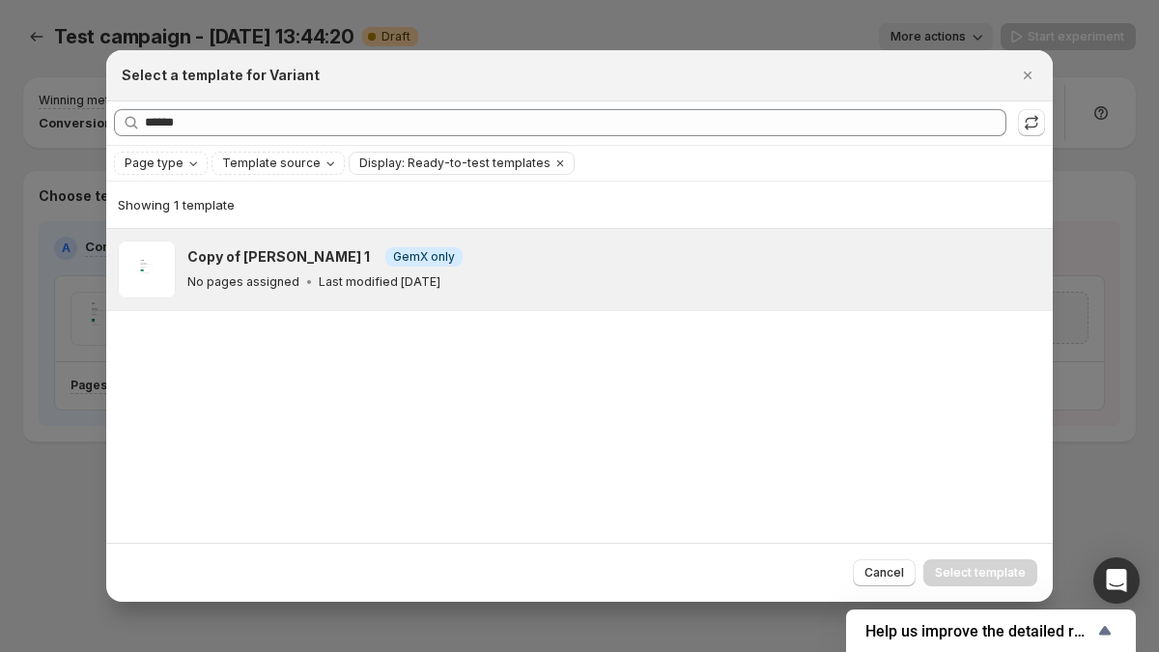
click at [555, 276] on div "No pages assigned Last modified [DATE]" at bounding box center [611, 281] width 848 height 19
click at [1027, 584] on button "Select template" at bounding box center [980, 572] width 114 height 27
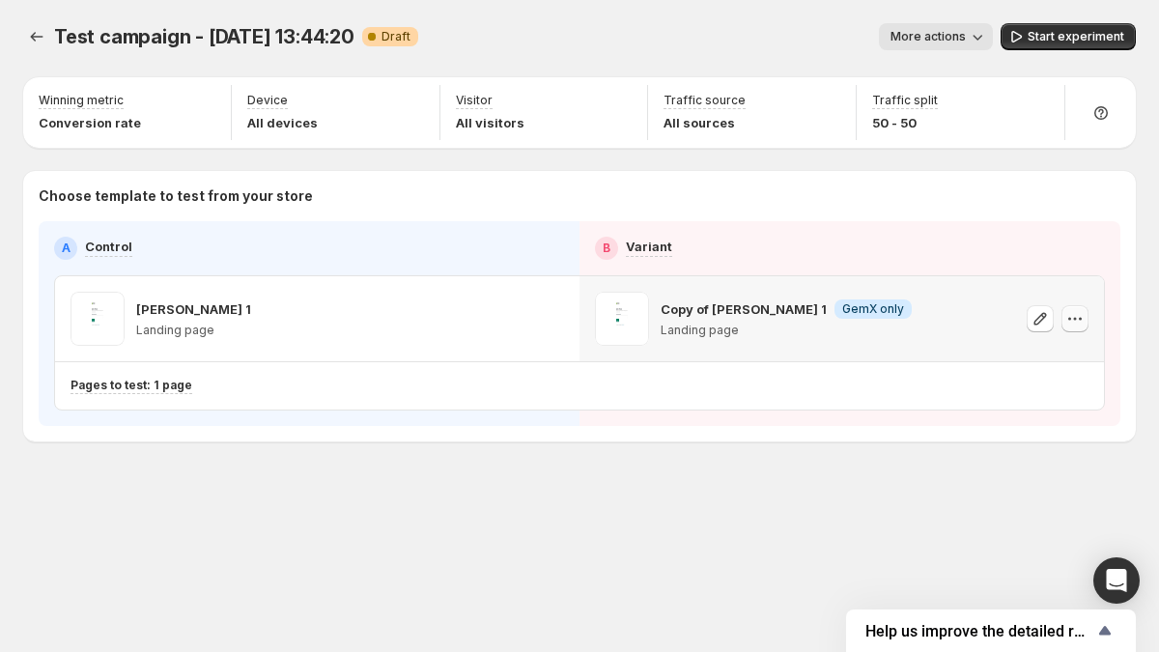
click at [1082, 326] on icon "button" at bounding box center [1074, 318] width 19 height 19
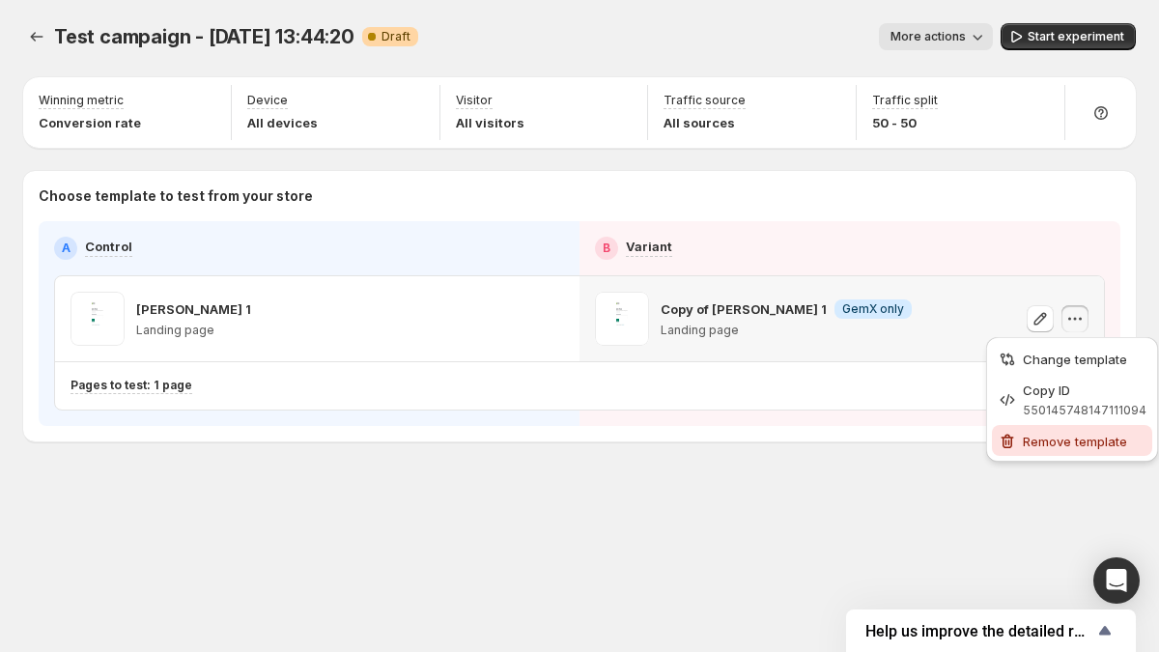
click at [1065, 444] on span "Remove template" at bounding box center [1075, 441] width 104 height 15
